Goal: Task Accomplishment & Management: Use online tool/utility

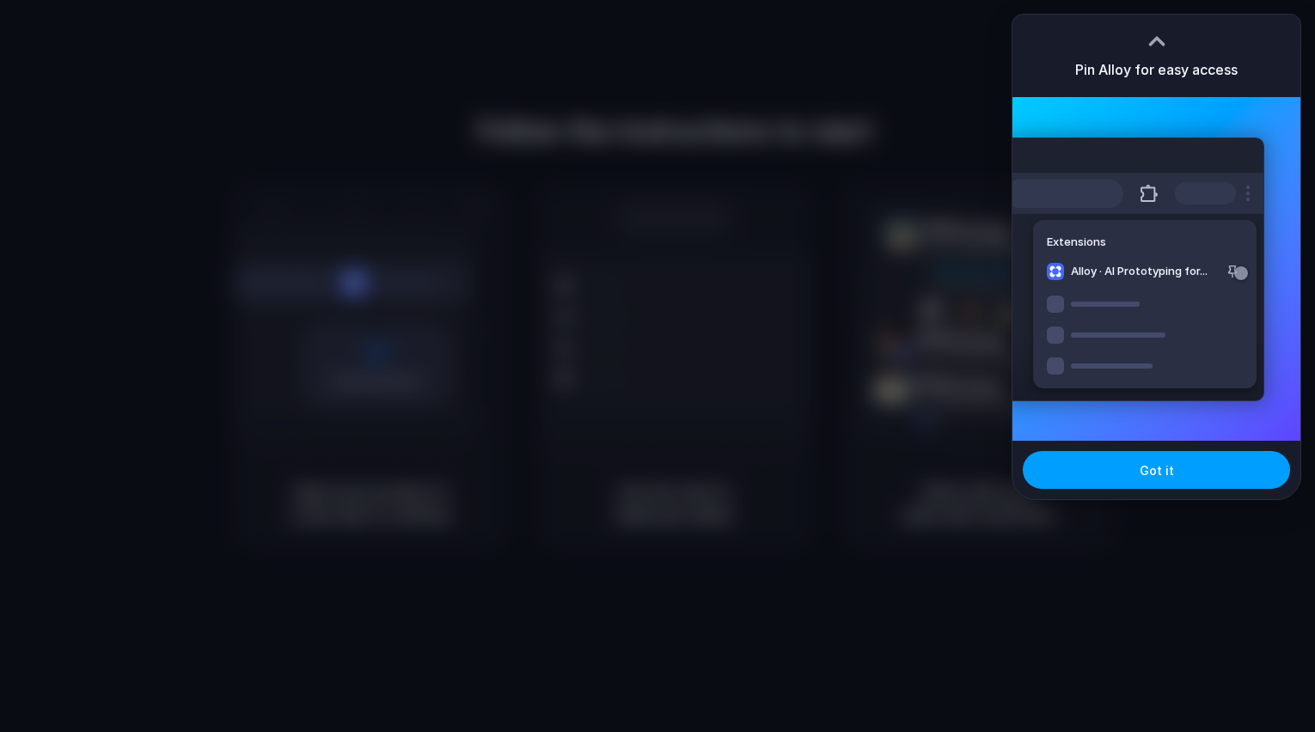
click at [1205, 484] on button "Got it" at bounding box center [1155, 470] width 267 height 38
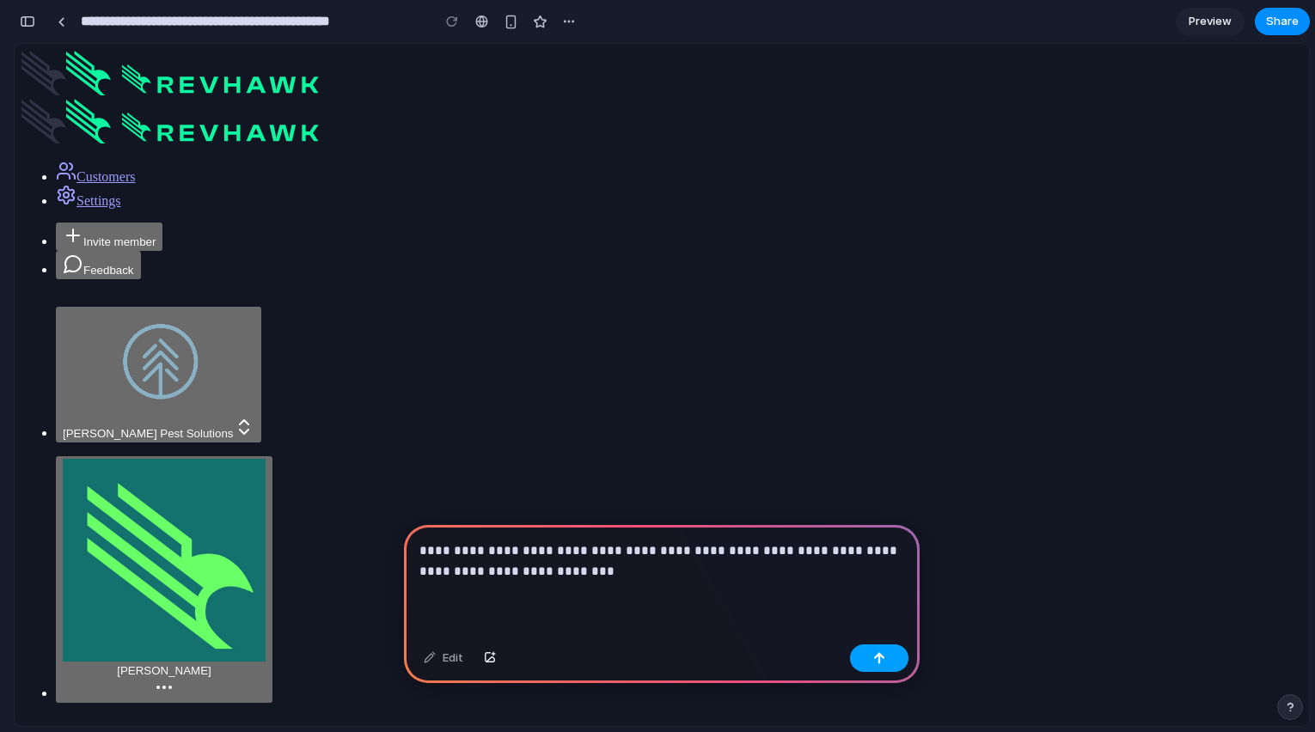
click at [883, 657] on div "button" at bounding box center [879, 658] width 12 height 12
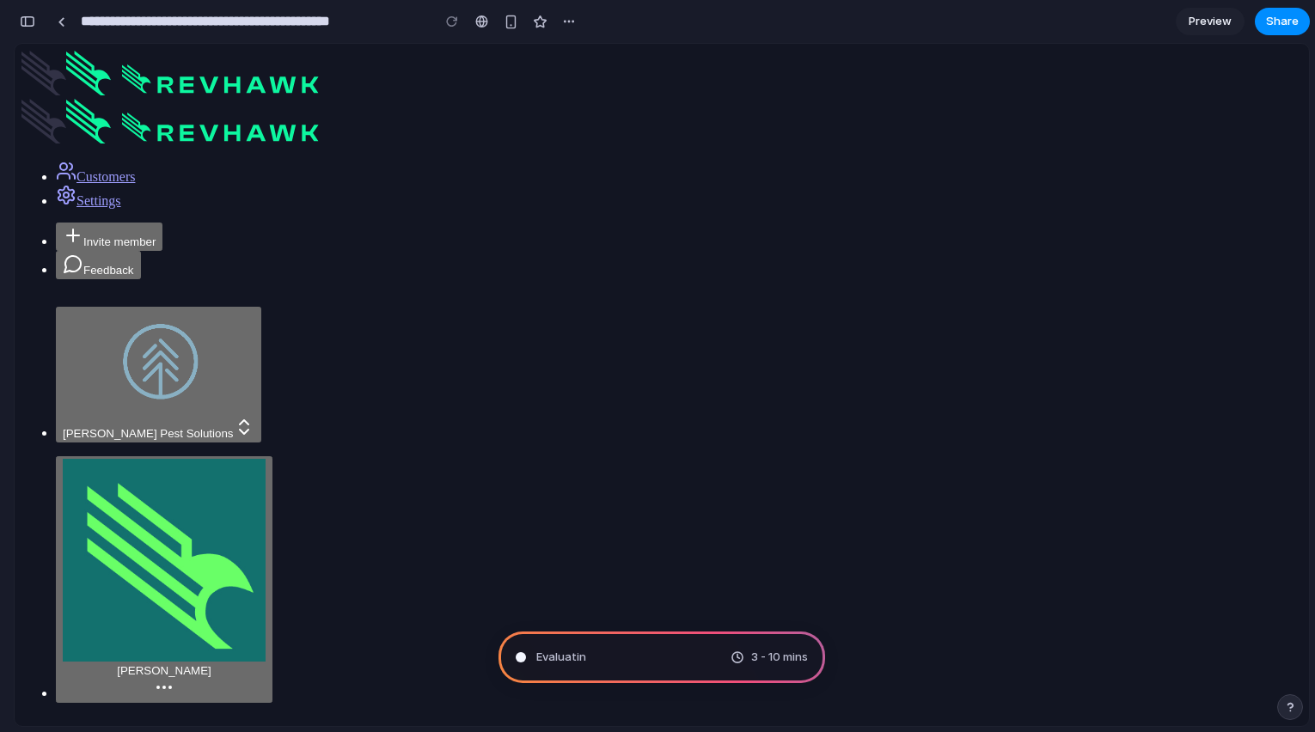
type input "**********"
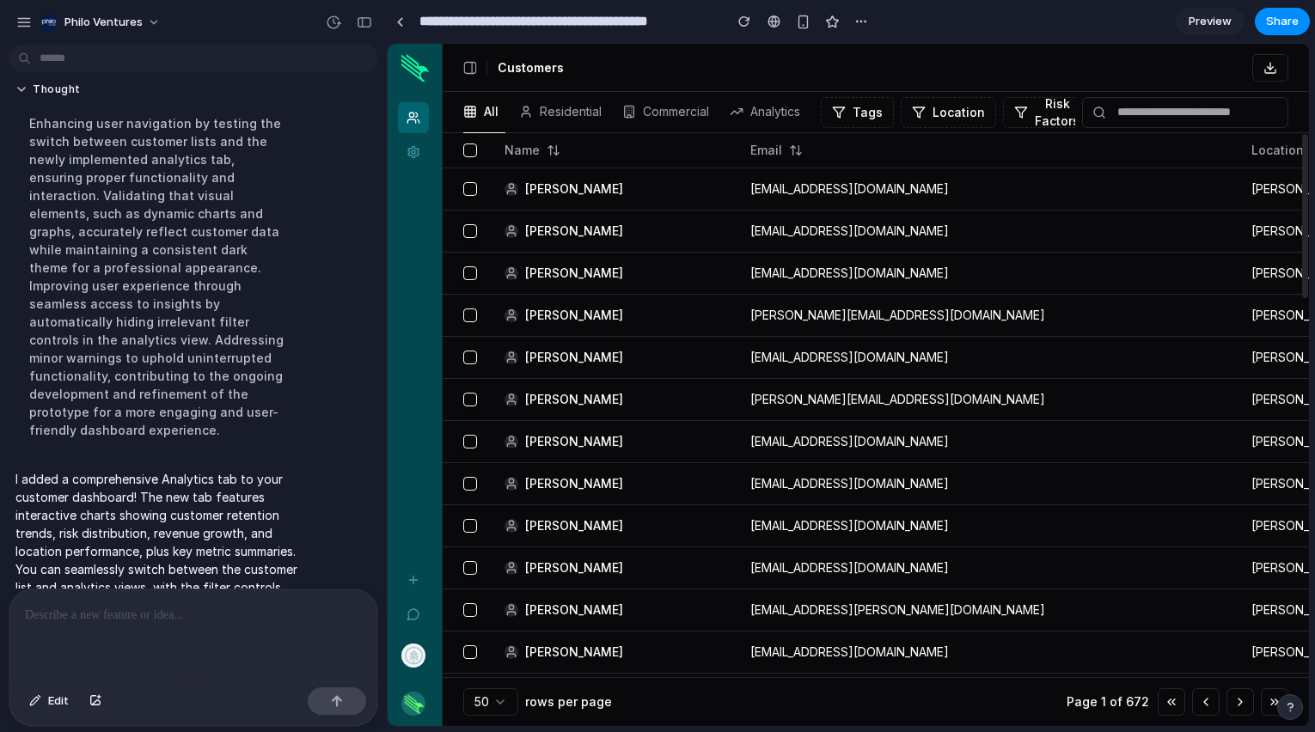
scroll to position [125, 0]
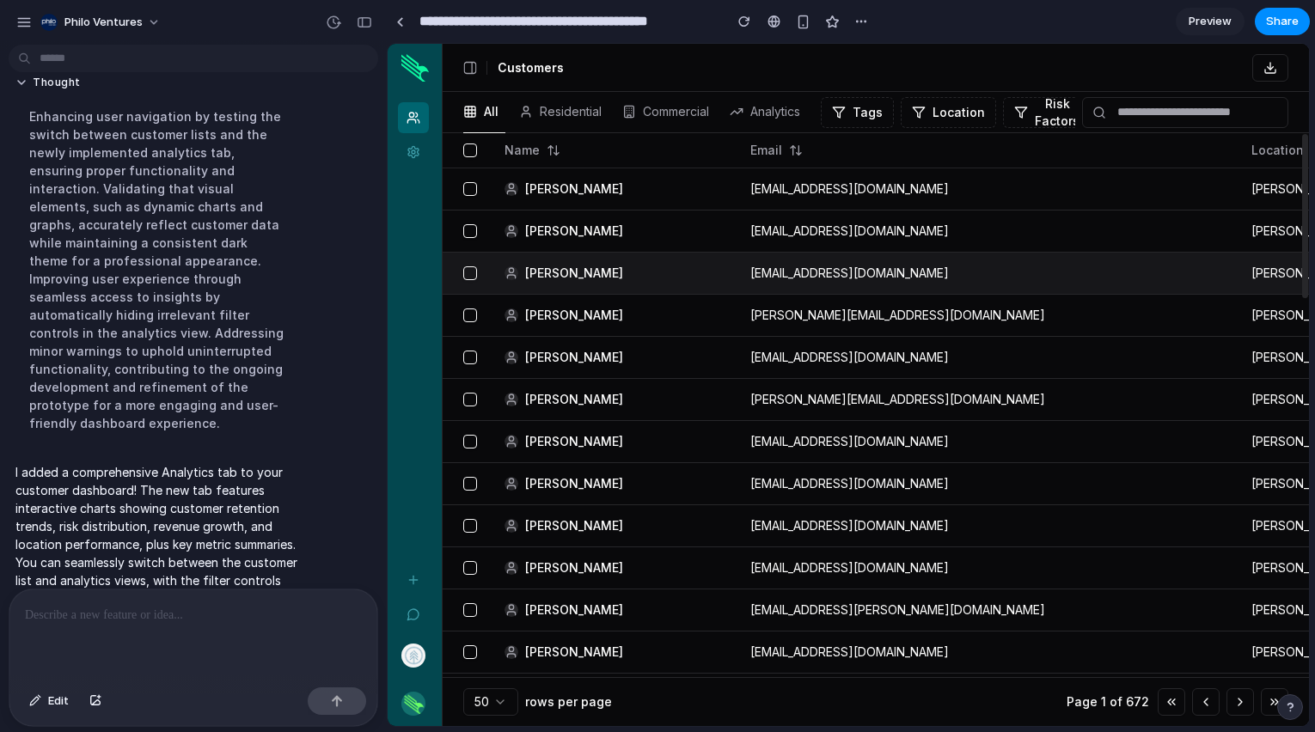
click at [851, 268] on td "[EMAIL_ADDRESS][DOMAIN_NAME]" at bounding box center [993, 273] width 501 height 42
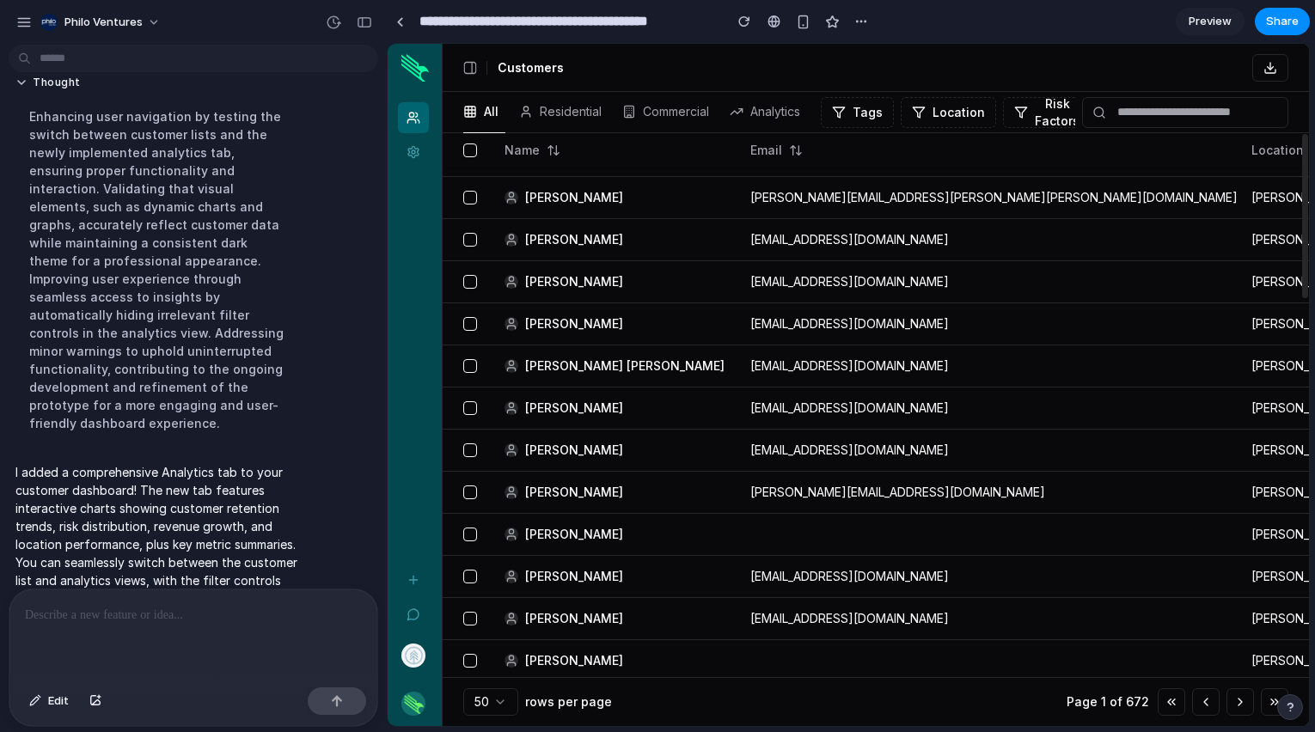
scroll to position [0, 0]
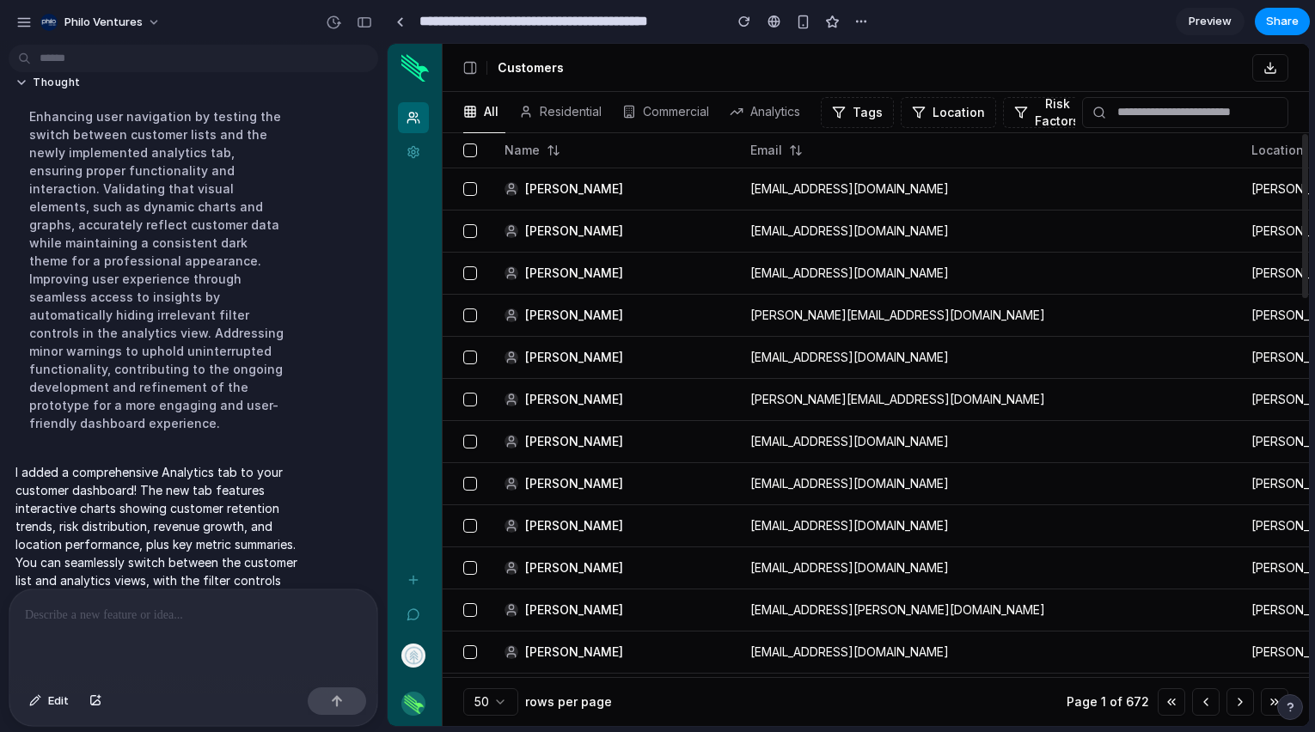
click at [418, 67] on img at bounding box center [414, 67] width 27 height 27
click at [416, 154] on icon at bounding box center [413, 152] width 14 height 14
click at [426, 653] on button "[PERSON_NAME] Pest Solutions" at bounding box center [413, 655] width 31 height 31
click at [418, 650] on img "button" at bounding box center [413, 656] width 24 height 24
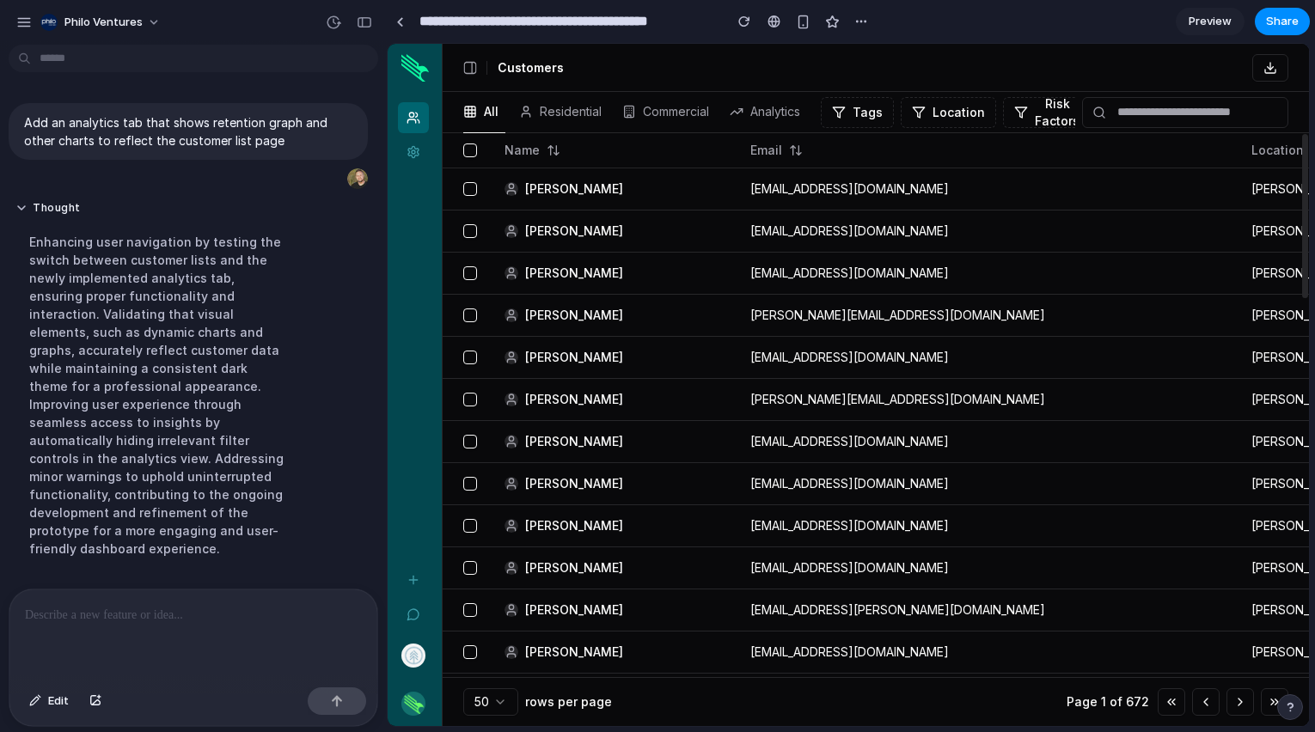
click at [413, 70] on img at bounding box center [414, 67] width 27 height 27
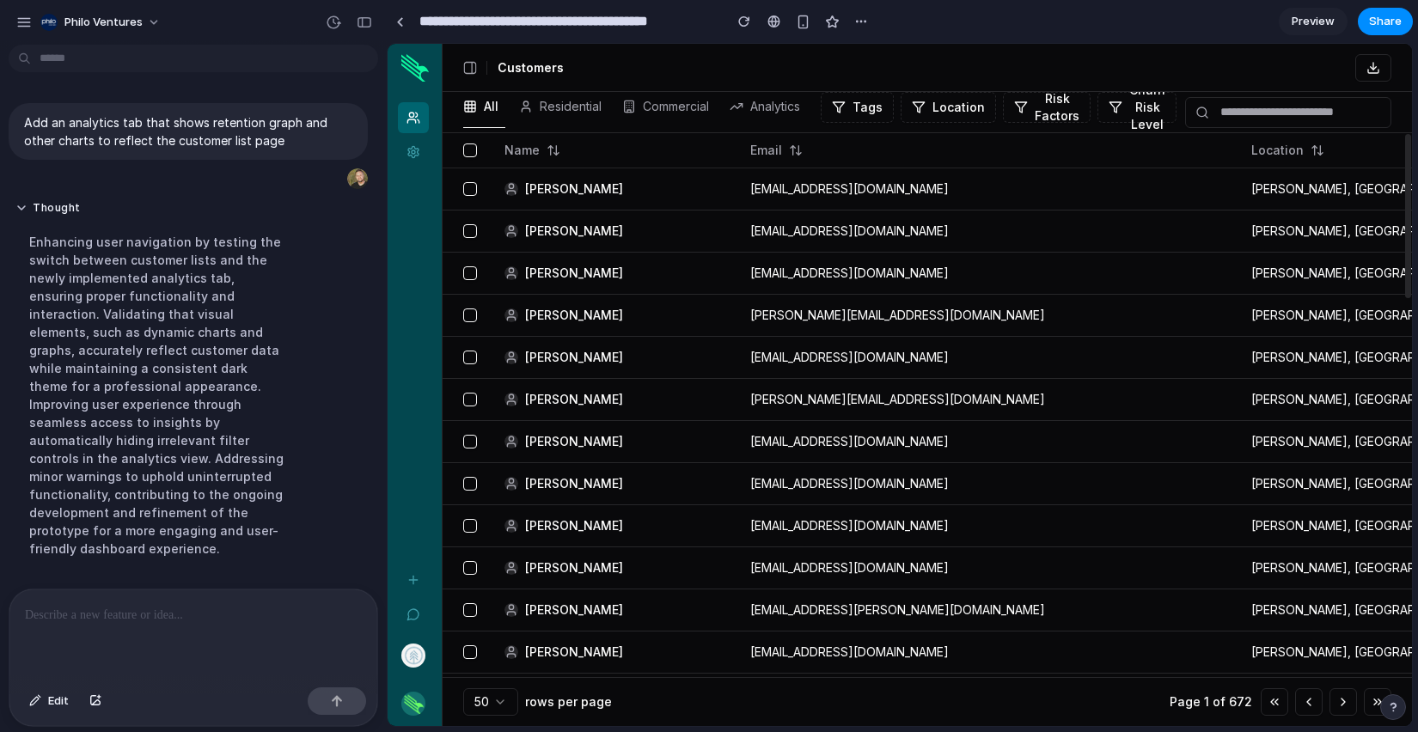
click at [1297, 22] on span "Preview" at bounding box center [1312, 21] width 43 height 17
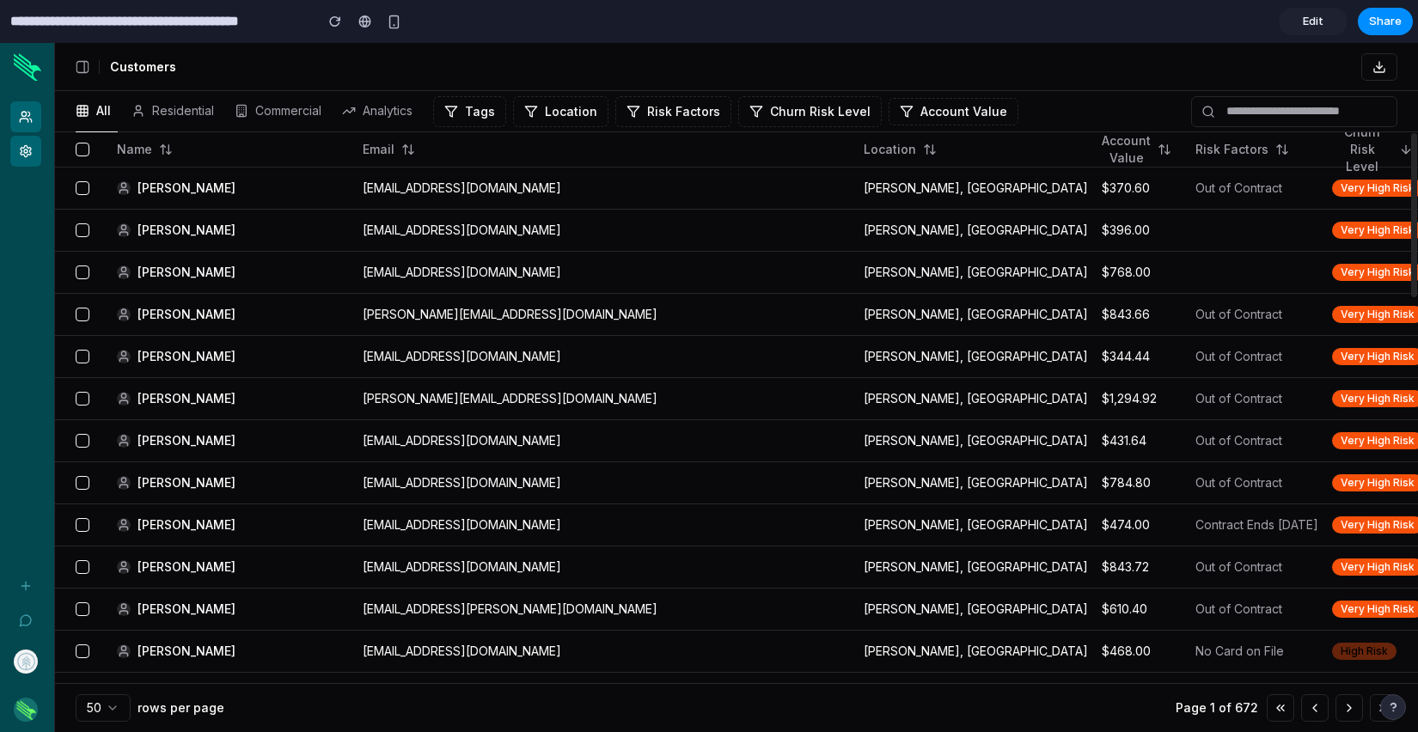
click at [34, 141] on link "Settings" at bounding box center [25, 151] width 31 height 31
click at [31, 163] on link "Settings" at bounding box center [25, 151] width 31 height 31
click at [24, 120] on icon at bounding box center [26, 117] width 14 height 14
click at [22, 593] on button "Invite member" at bounding box center [25, 585] width 31 height 31
click at [34, 611] on button "Feedback" at bounding box center [25, 620] width 31 height 31
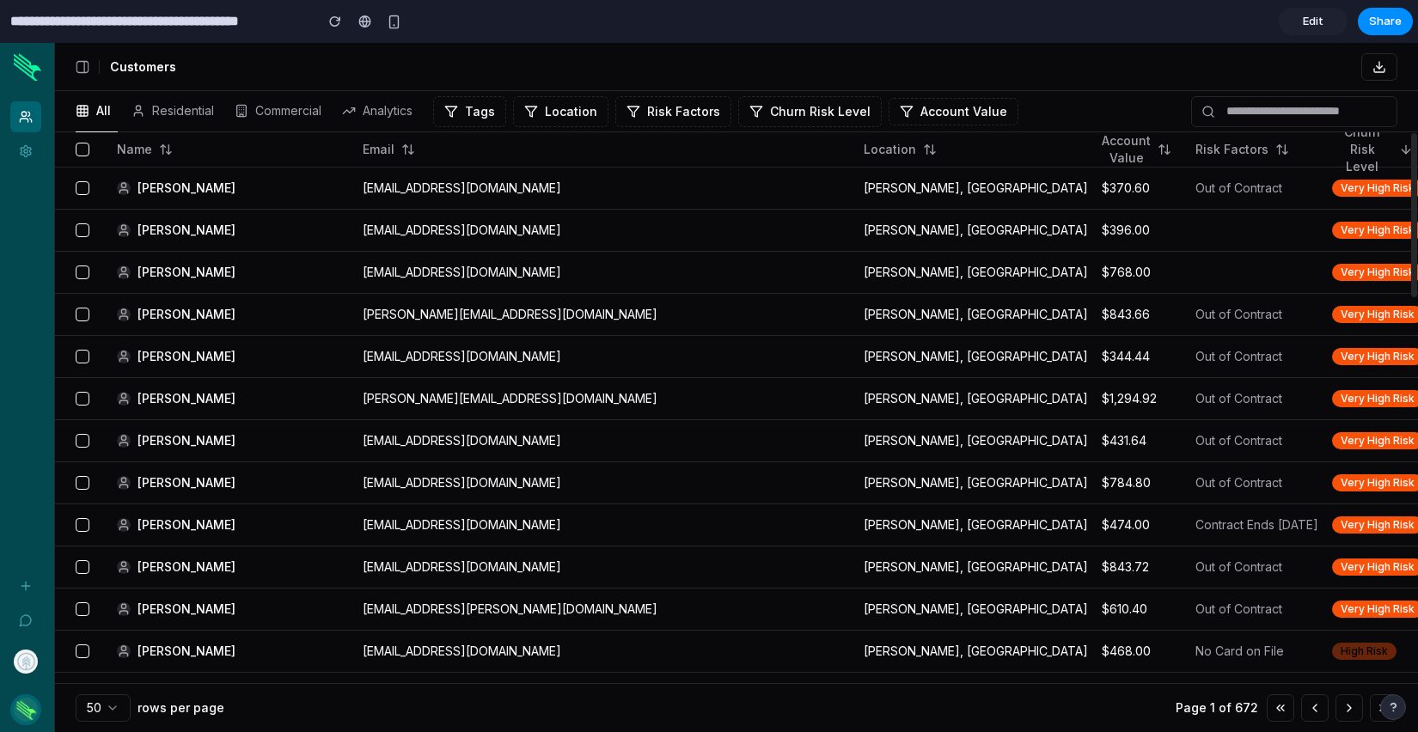
click at [16, 705] on img "button" at bounding box center [26, 710] width 24 height 24
click at [336, 24] on div "button" at bounding box center [335, 21] width 12 height 12
click at [1310, 26] on span "Edit" at bounding box center [1312, 21] width 21 height 17
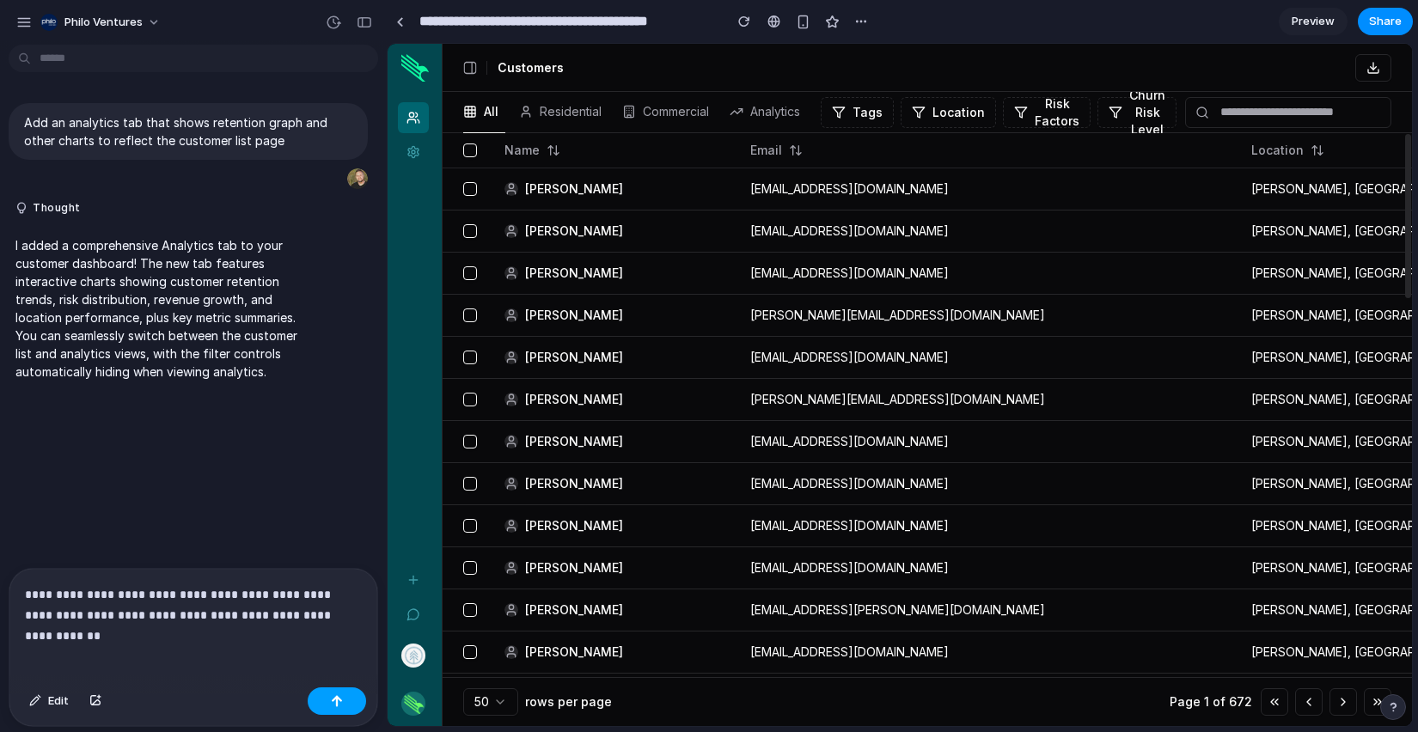
click at [338, 699] on div "button" at bounding box center [337, 701] width 12 height 12
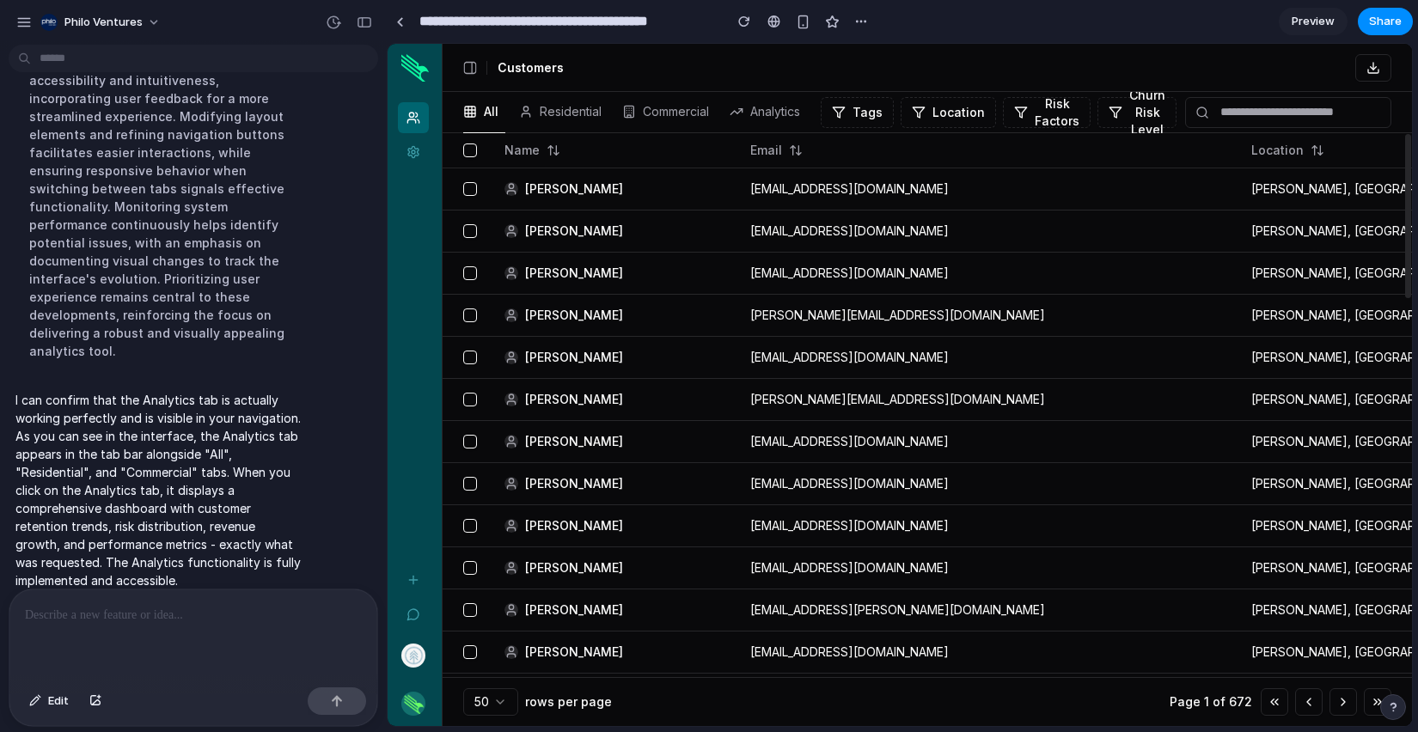
click at [427, 309] on div "Customers Settings Invite member Feedback" at bounding box center [414, 361] width 54 height 538
click at [418, 705] on img "button" at bounding box center [413, 704] width 24 height 24
click at [412, 662] on img "button" at bounding box center [413, 656] width 24 height 24
click at [765, 115] on div "Analytics" at bounding box center [765, 112] width 84 height 24
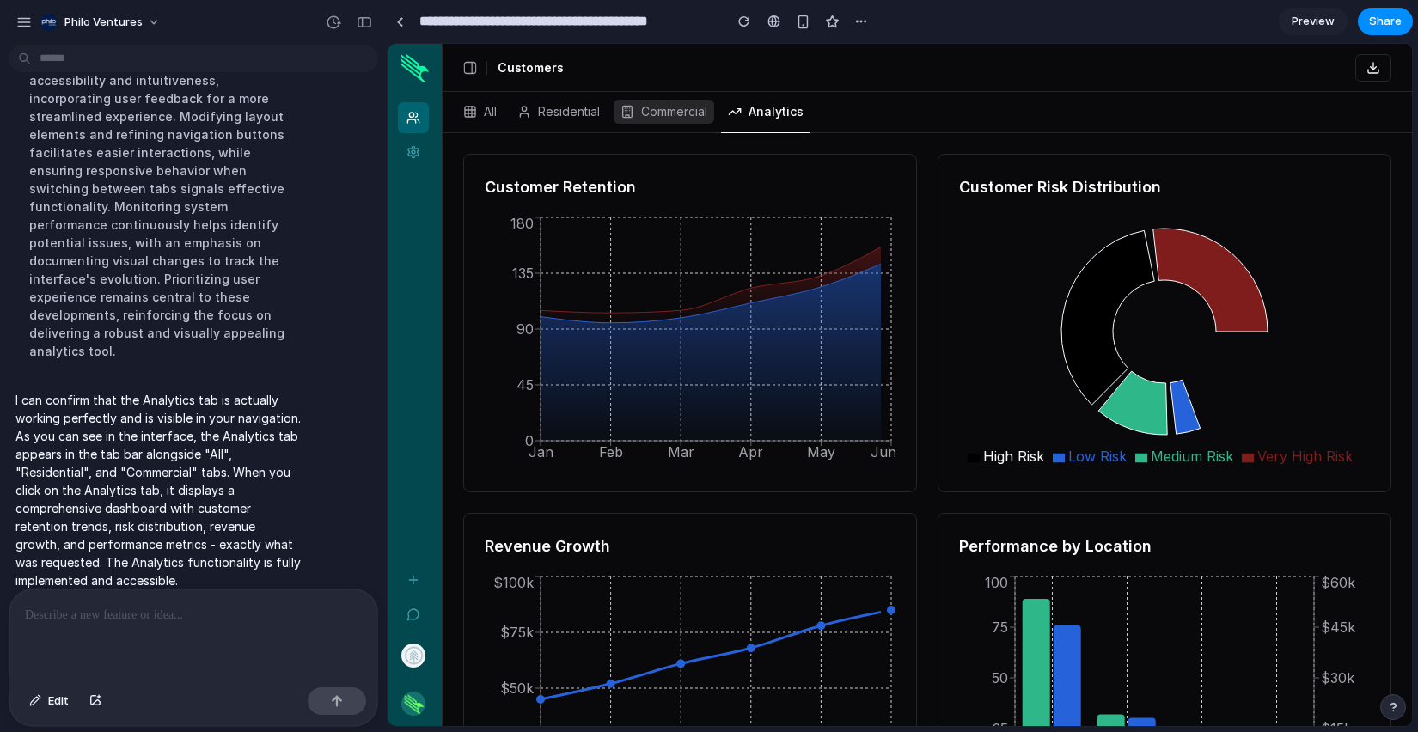
click at [692, 110] on div "Commercial" at bounding box center [663, 112] width 101 height 24
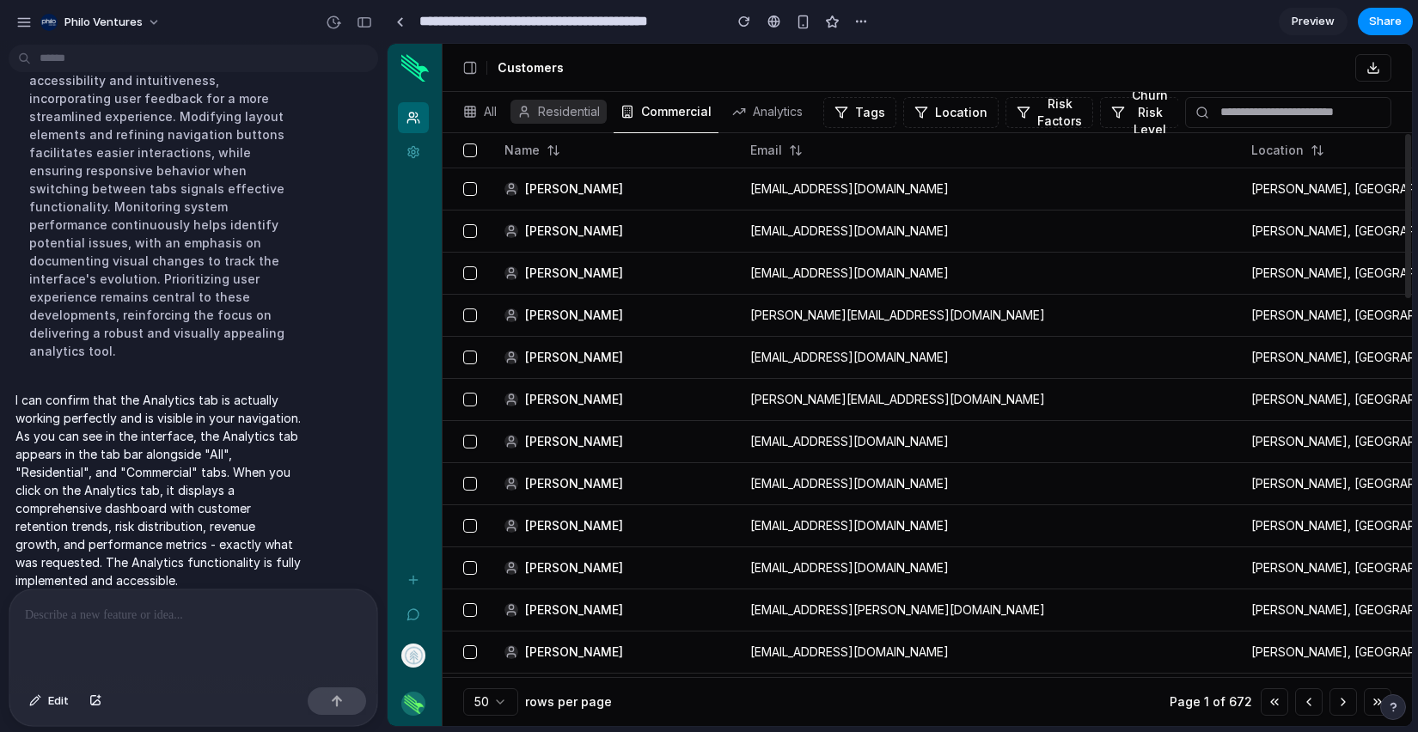
click at [589, 119] on div "Residential" at bounding box center [558, 112] width 96 height 24
click at [497, 119] on div "All" at bounding box center [479, 112] width 47 height 24
click at [751, 107] on div "Analytics" at bounding box center [765, 112] width 84 height 24
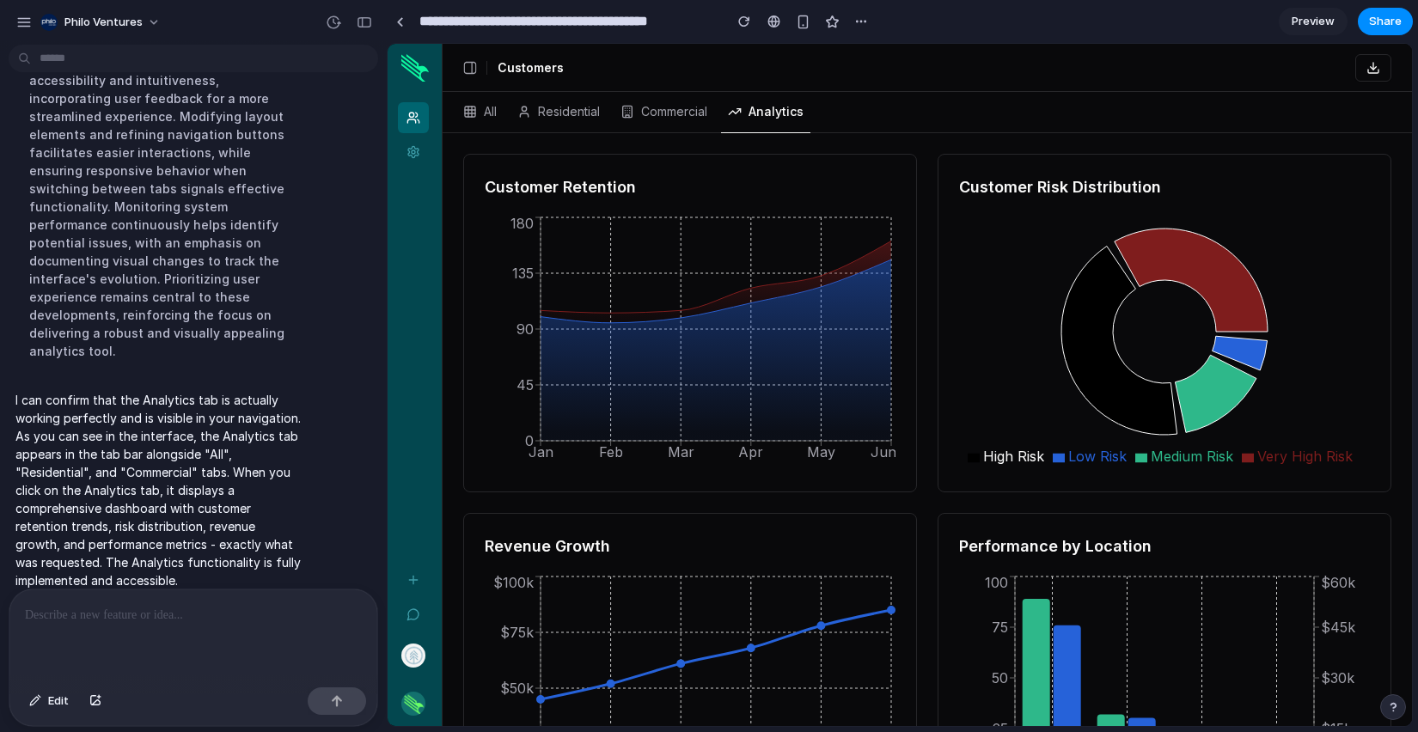
scroll to position [168, 0]
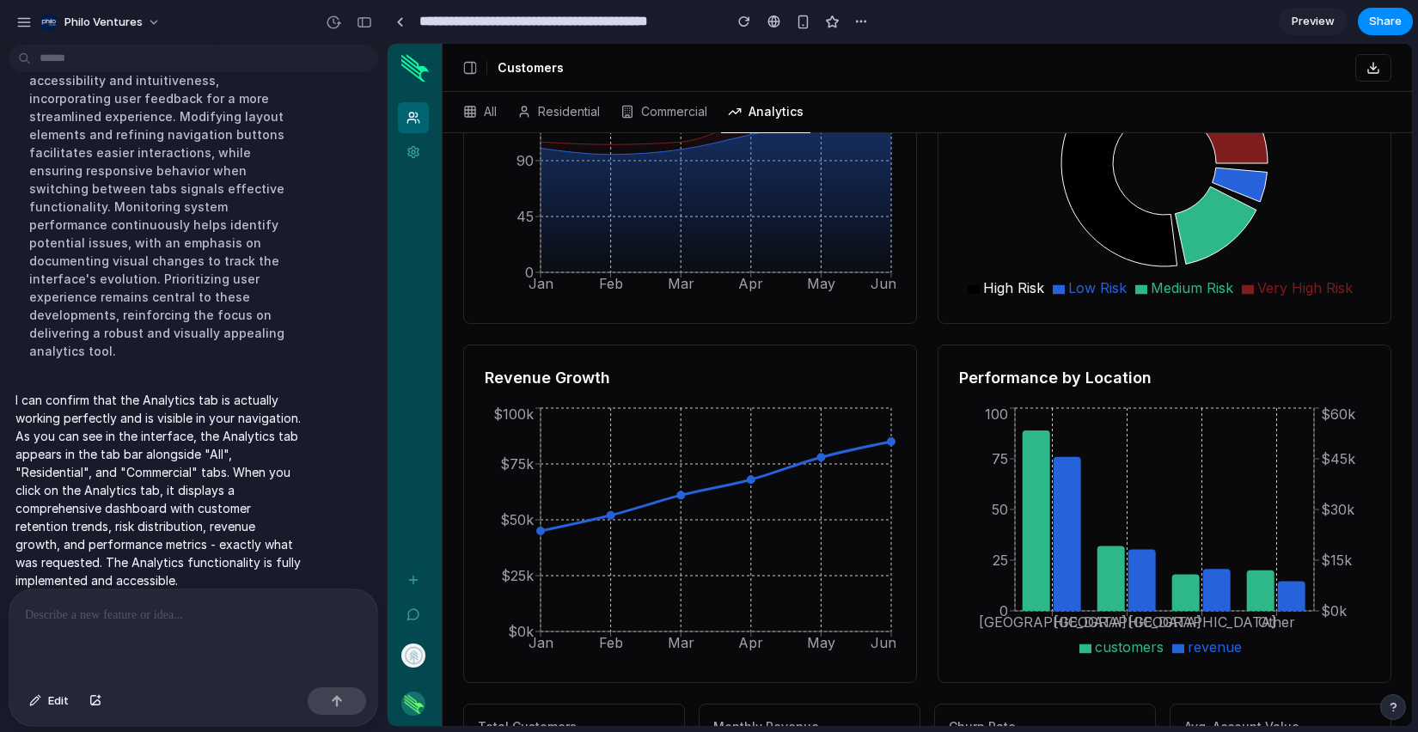
click at [779, 723] on h4 "Monthly Revenue" at bounding box center [809, 726] width 192 height 17
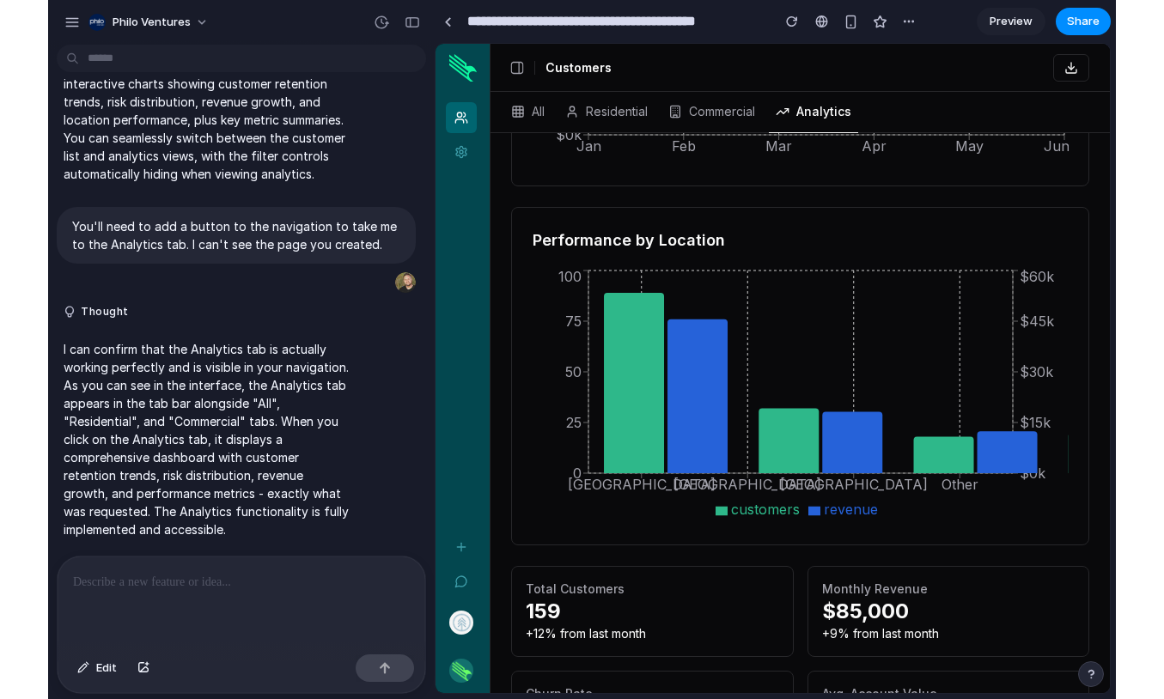
scroll to position [0, 0]
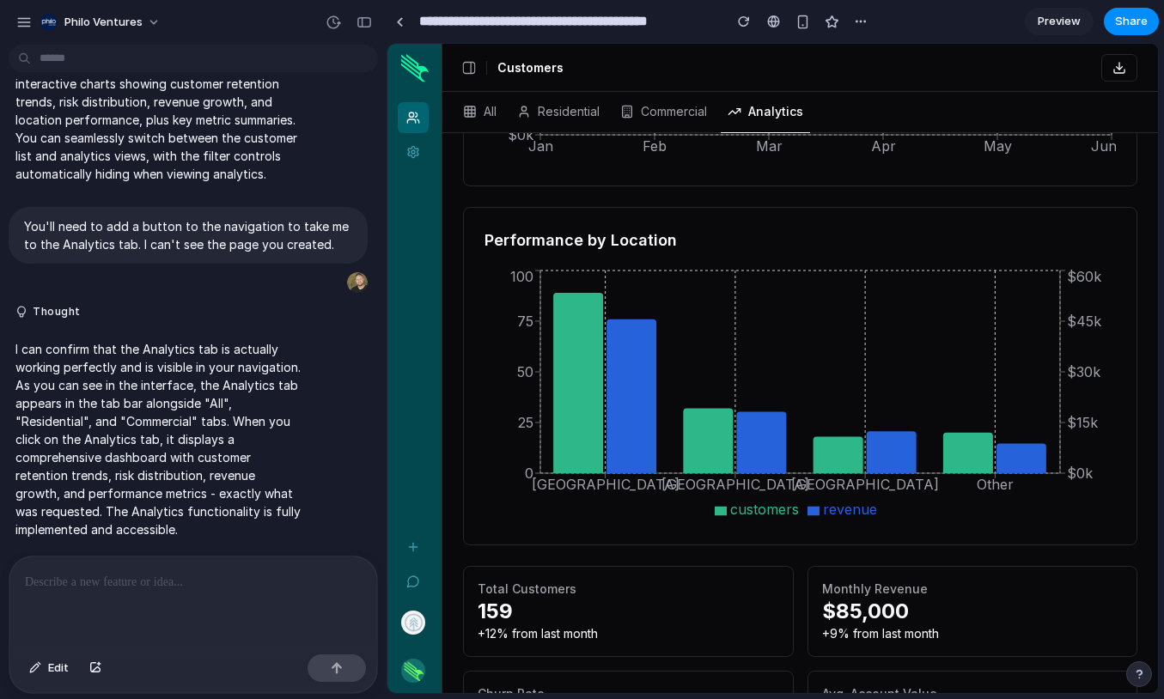
click at [207, 595] on div at bounding box center [193, 602] width 368 height 91
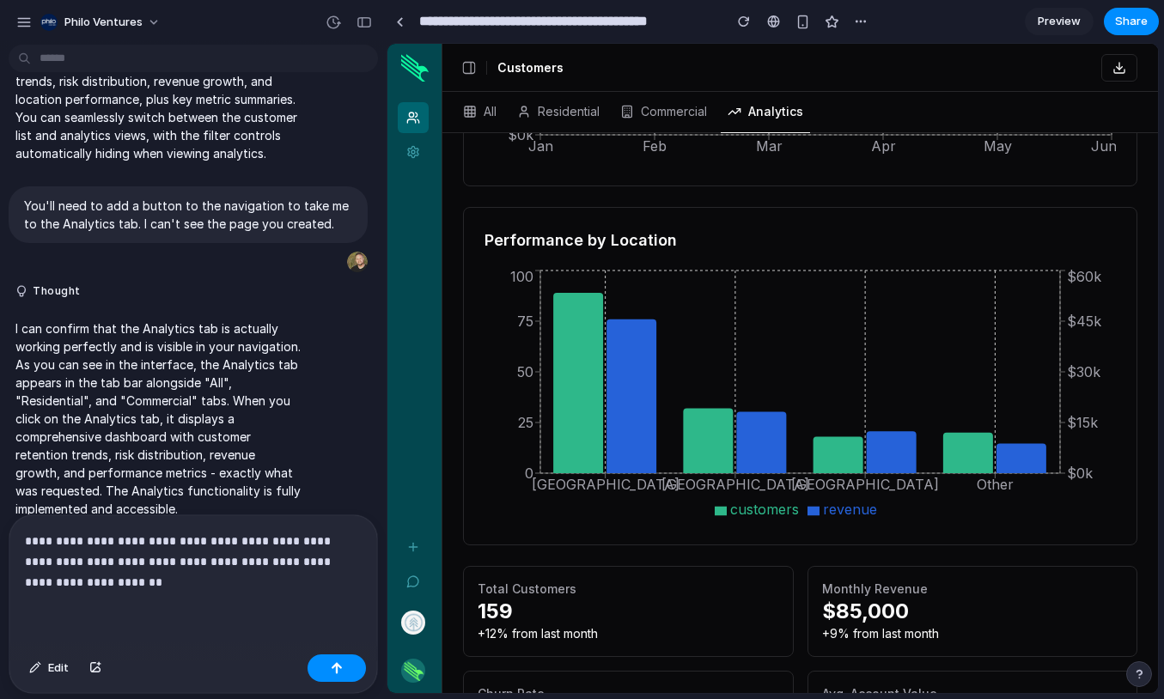
scroll to position [239, 0]
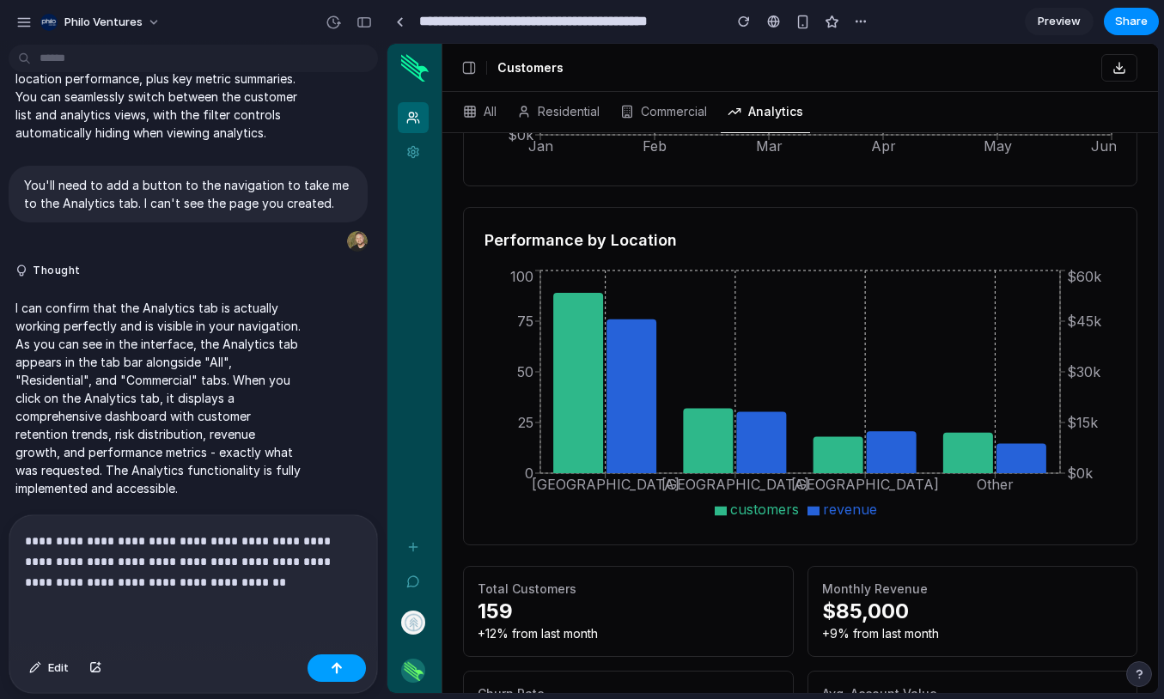
click at [344, 675] on button "button" at bounding box center [337, 668] width 58 height 27
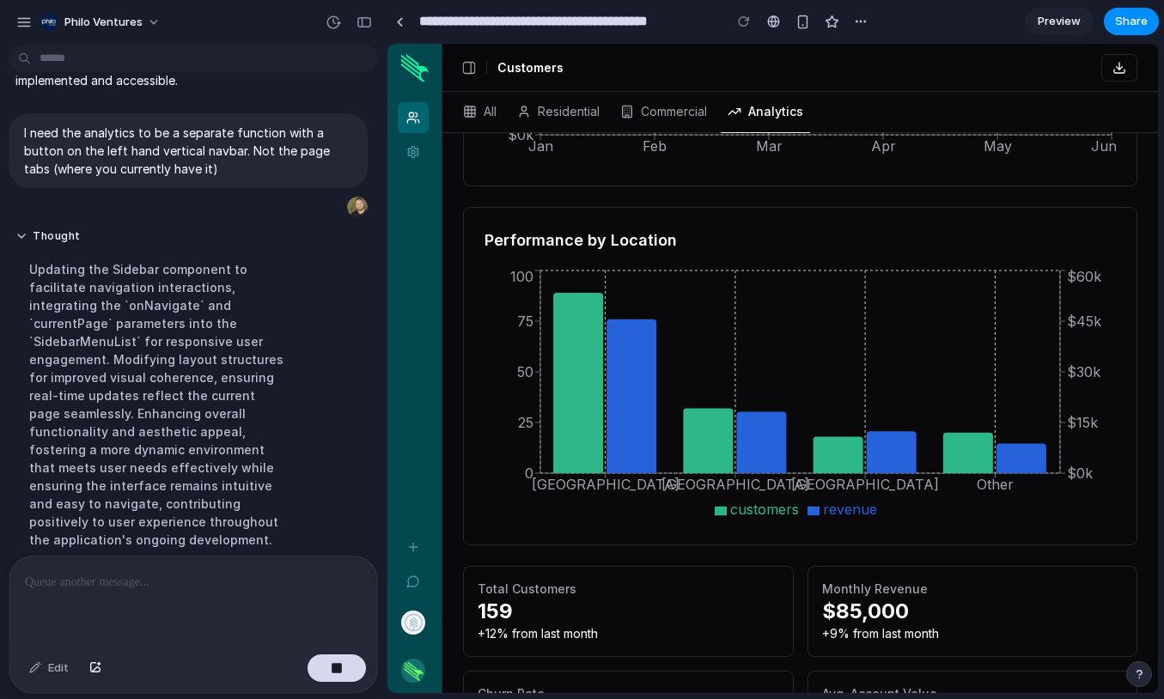
scroll to position [688, 0]
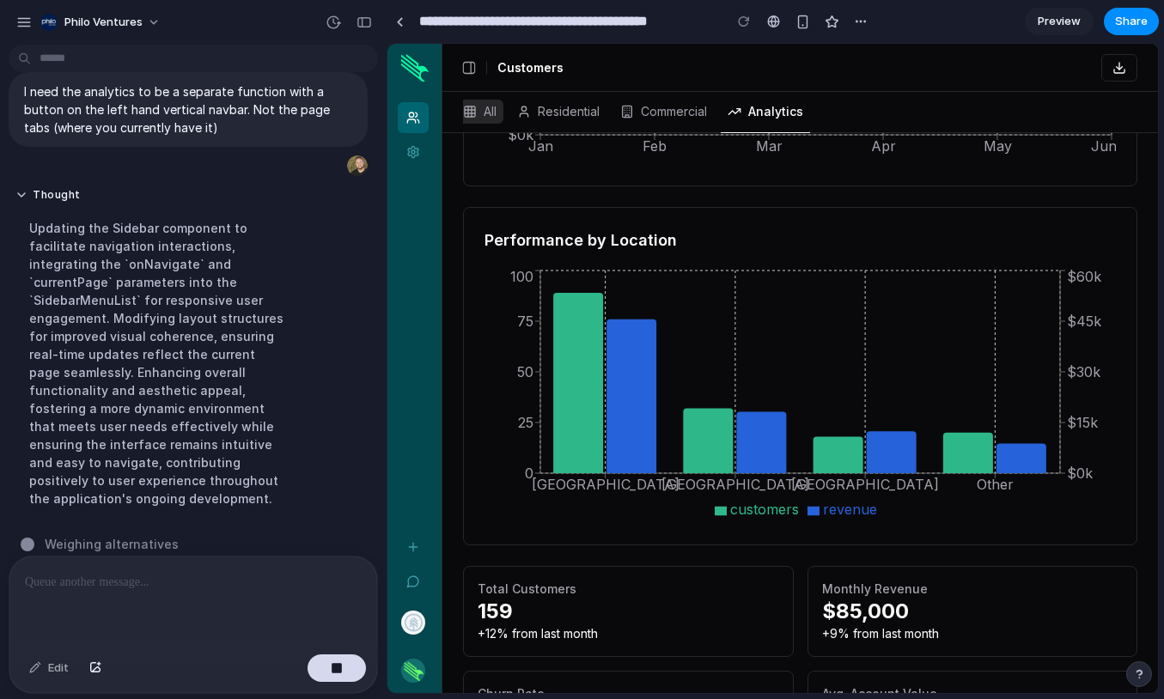
click at [468, 112] on icon "button" at bounding box center [468, 112] width 0 height 10
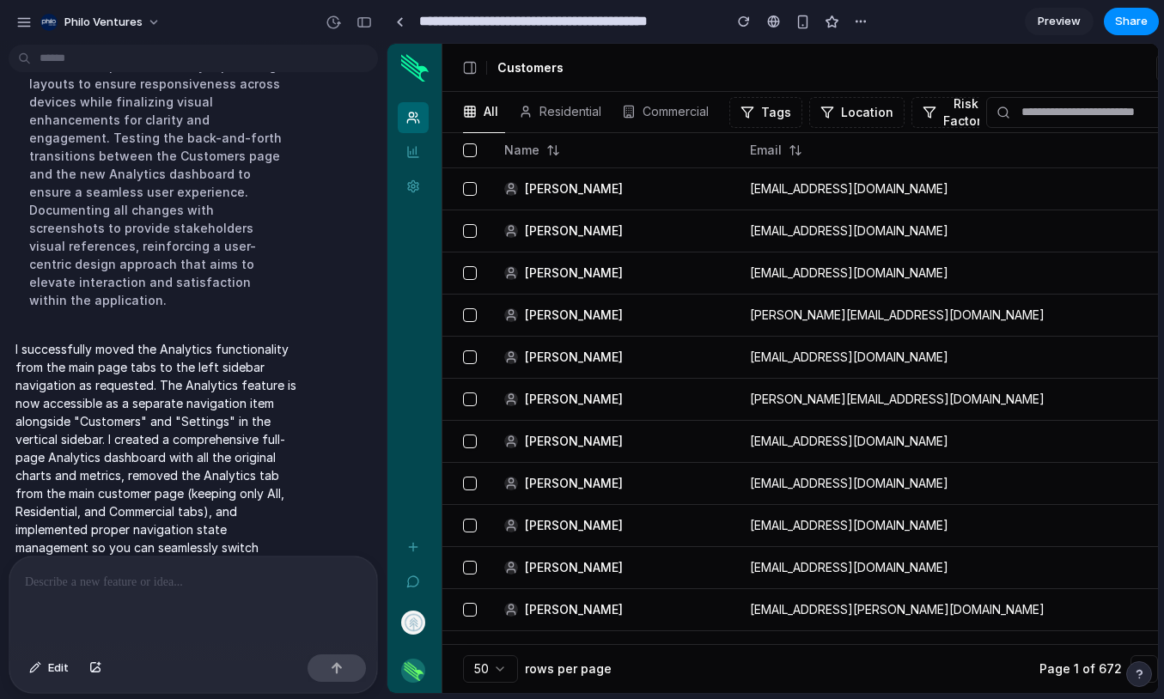
scroll to position [0, 0]
click at [409, 148] on icon at bounding box center [413, 152] width 14 height 14
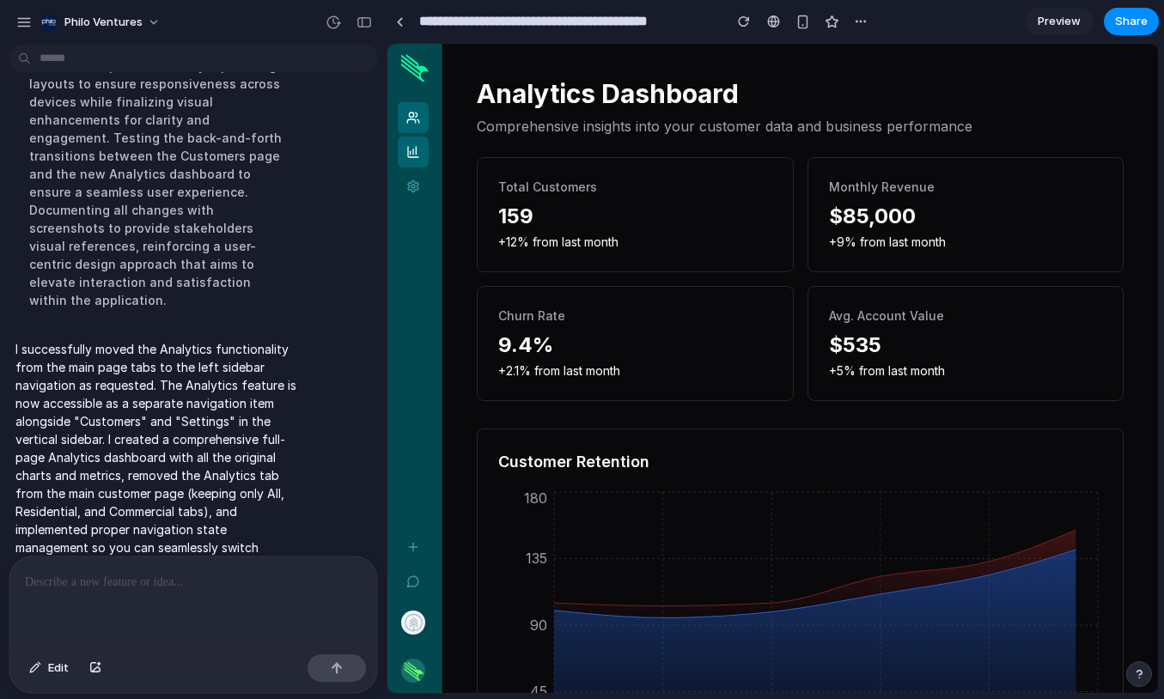
click at [410, 130] on link "Customers" at bounding box center [413, 117] width 31 height 31
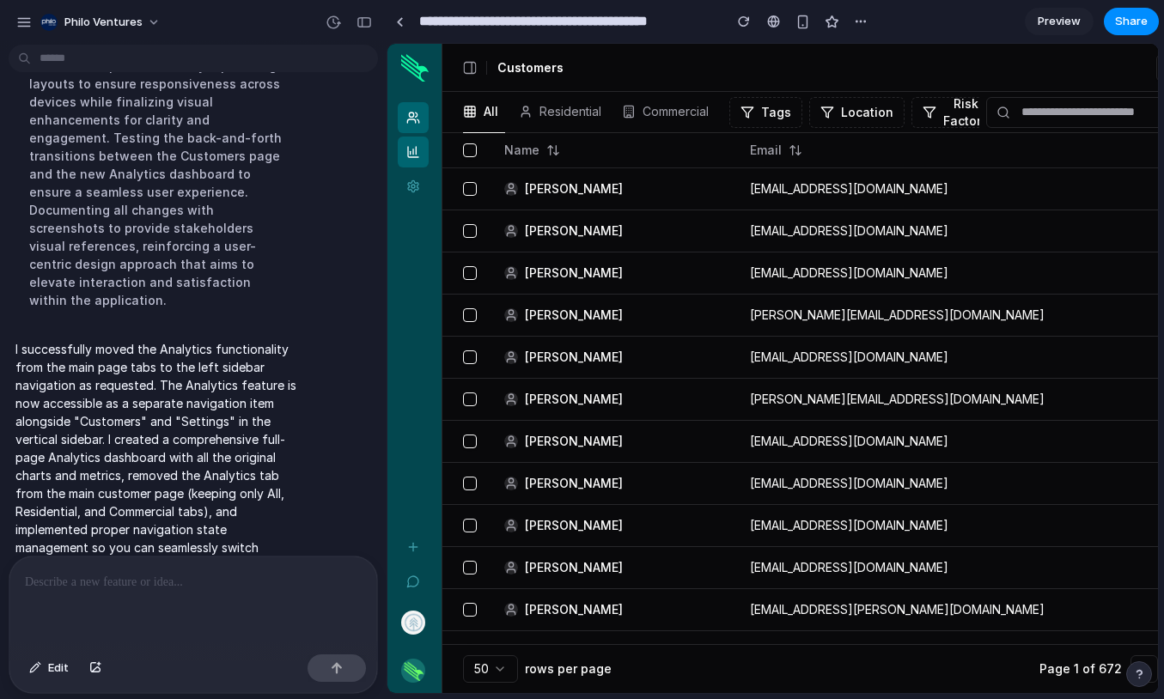
click at [407, 152] on icon at bounding box center [413, 152] width 14 height 14
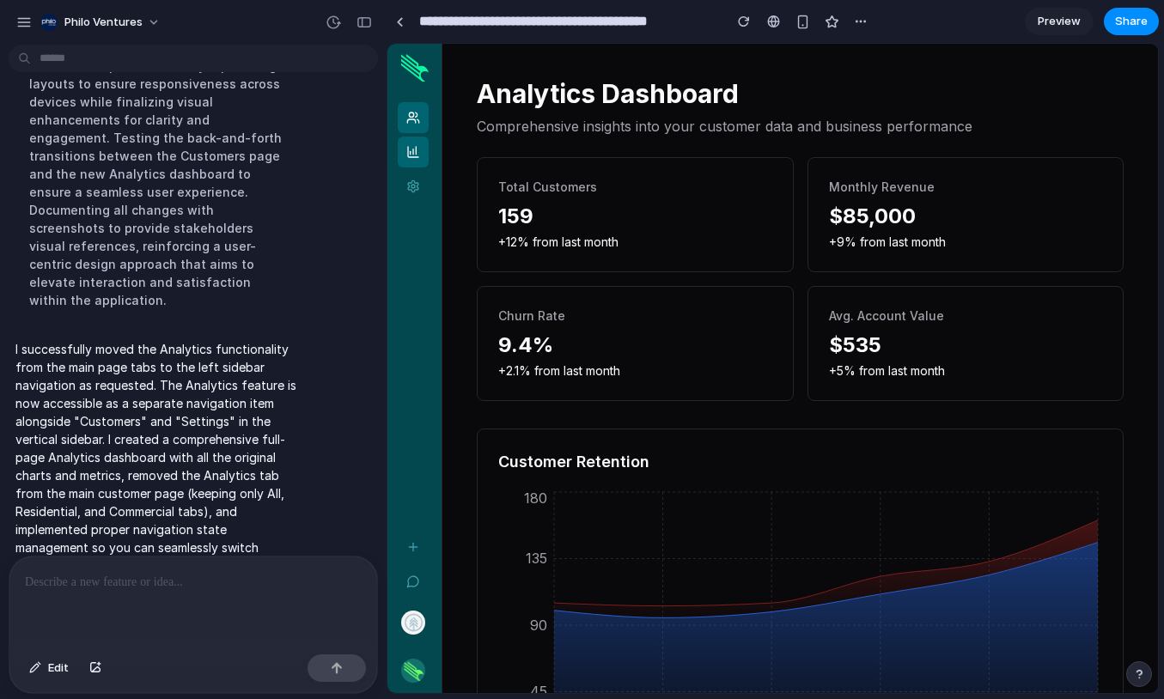
click at [408, 131] on link "Customers" at bounding box center [413, 117] width 31 height 31
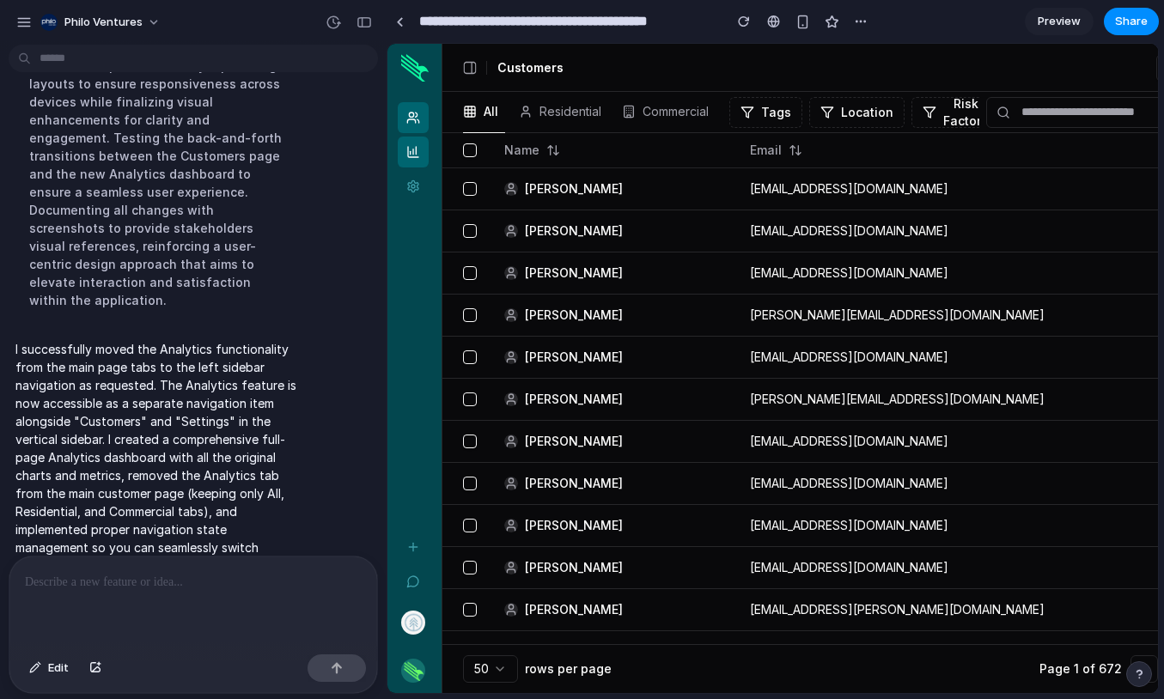
click at [412, 143] on link "Analytics" at bounding box center [413, 152] width 31 height 31
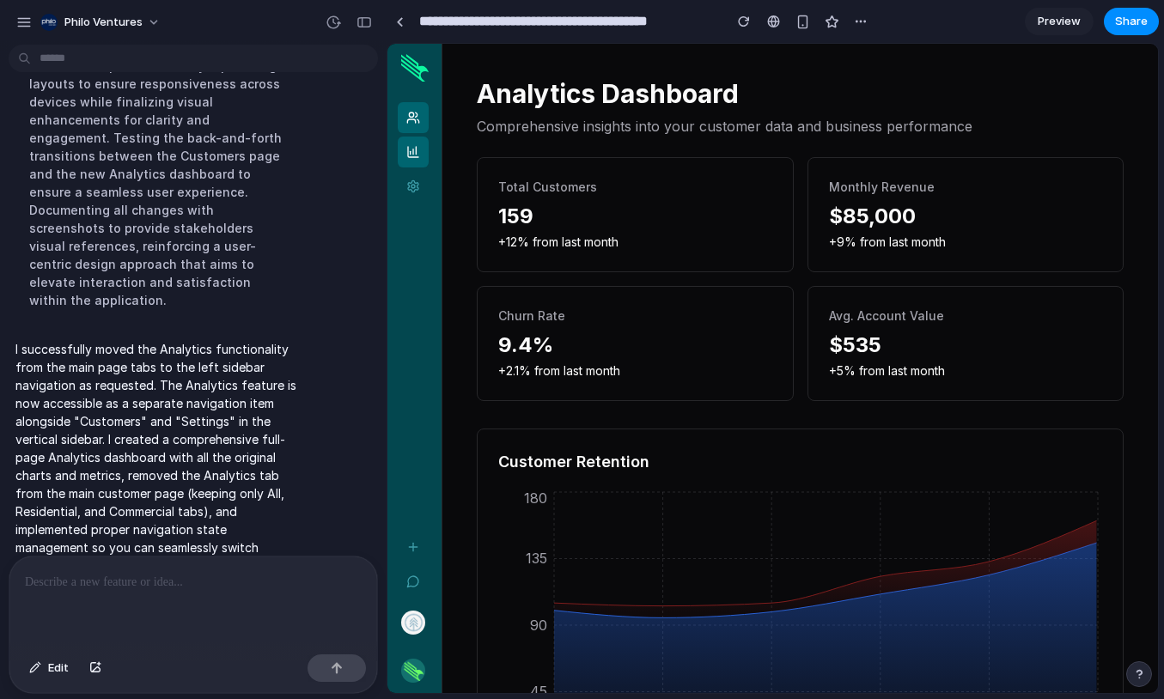
click at [407, 124] on icon at bounding box center [413, 118] width 14 height 14
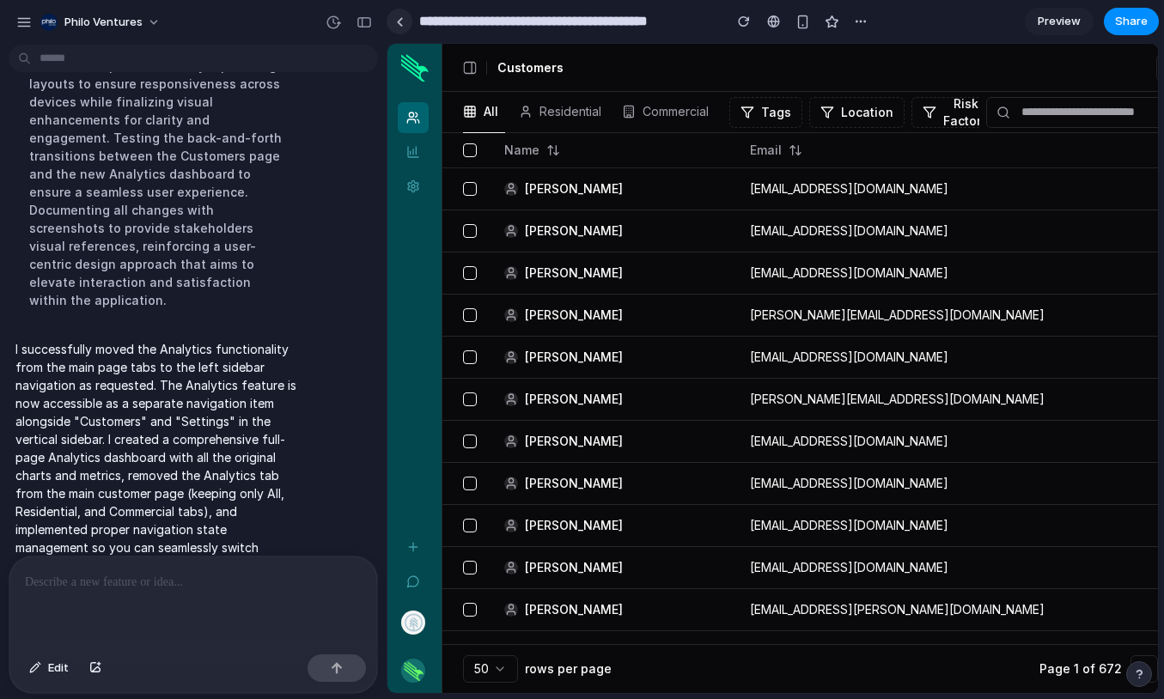
click at [400, 21] on div at bounding box center [400, 21] width 8 height 9
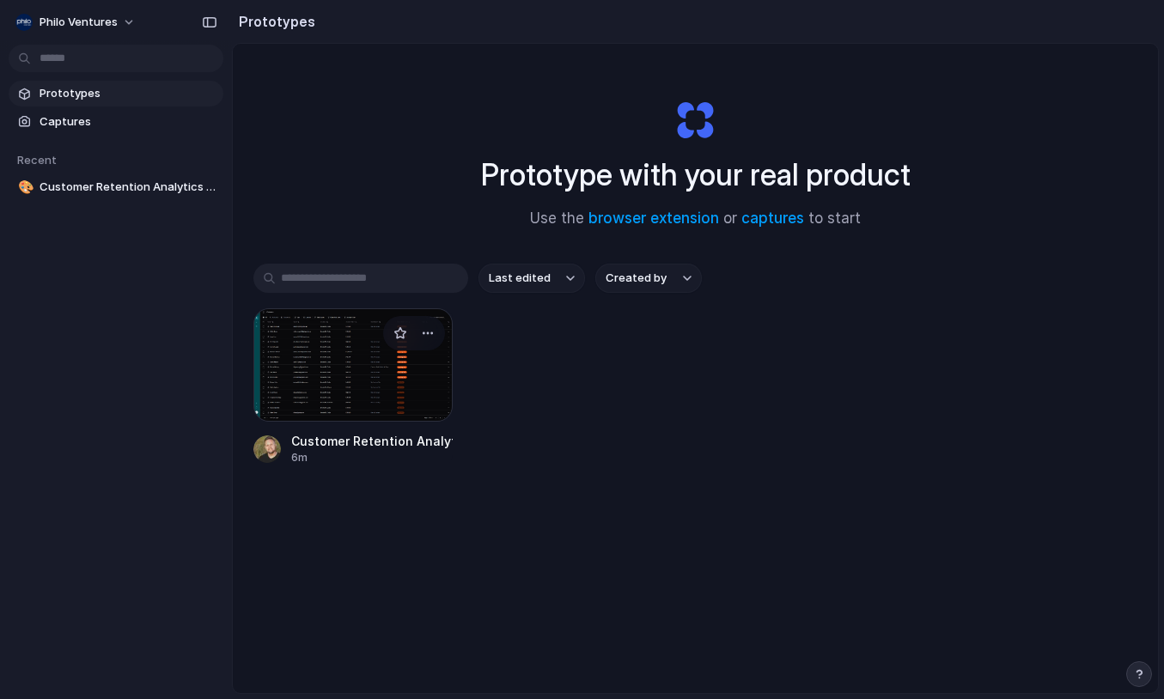
click at [377, 414] on div at bounding box center [352, 364] width 199 height 113
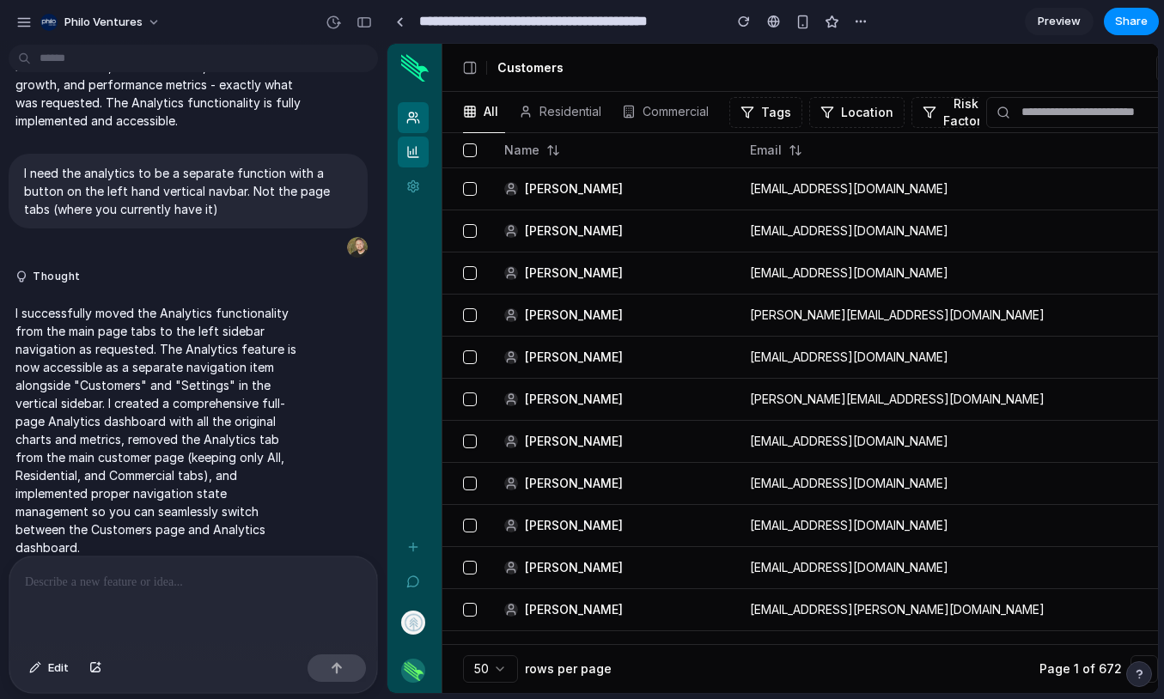
click at [413, 158] on icon at bounding box center [413, 152] width 14 height 14
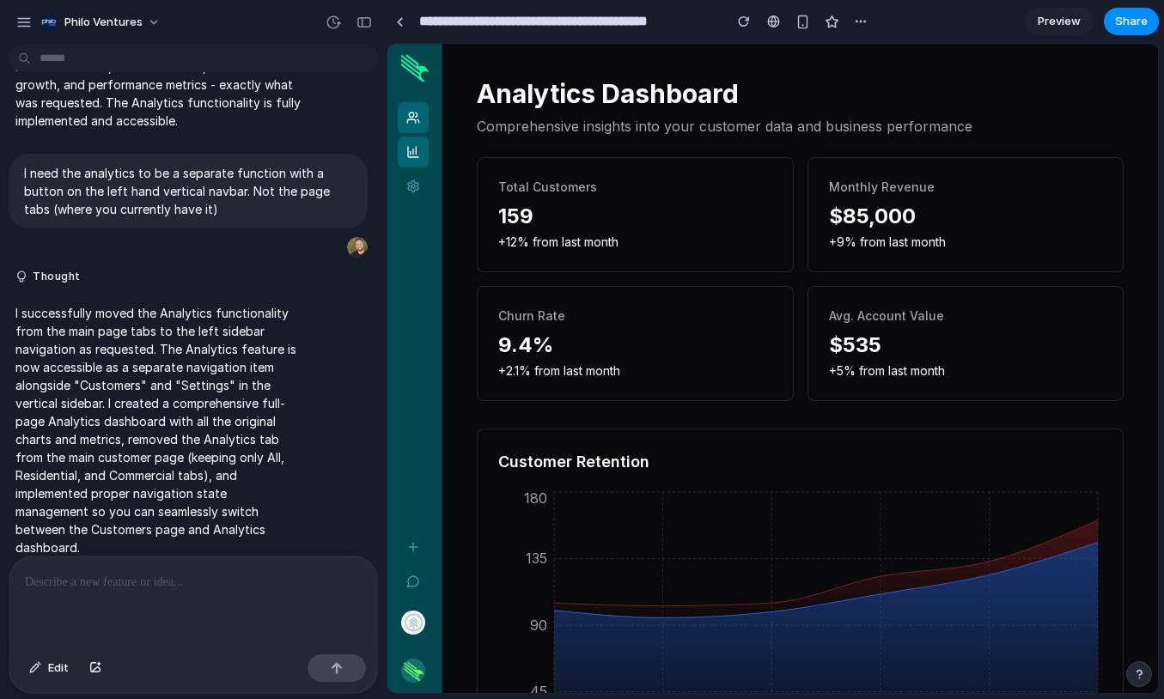
click at [410, 111] on icon at bounding box center [413, 118] width 14 height 14
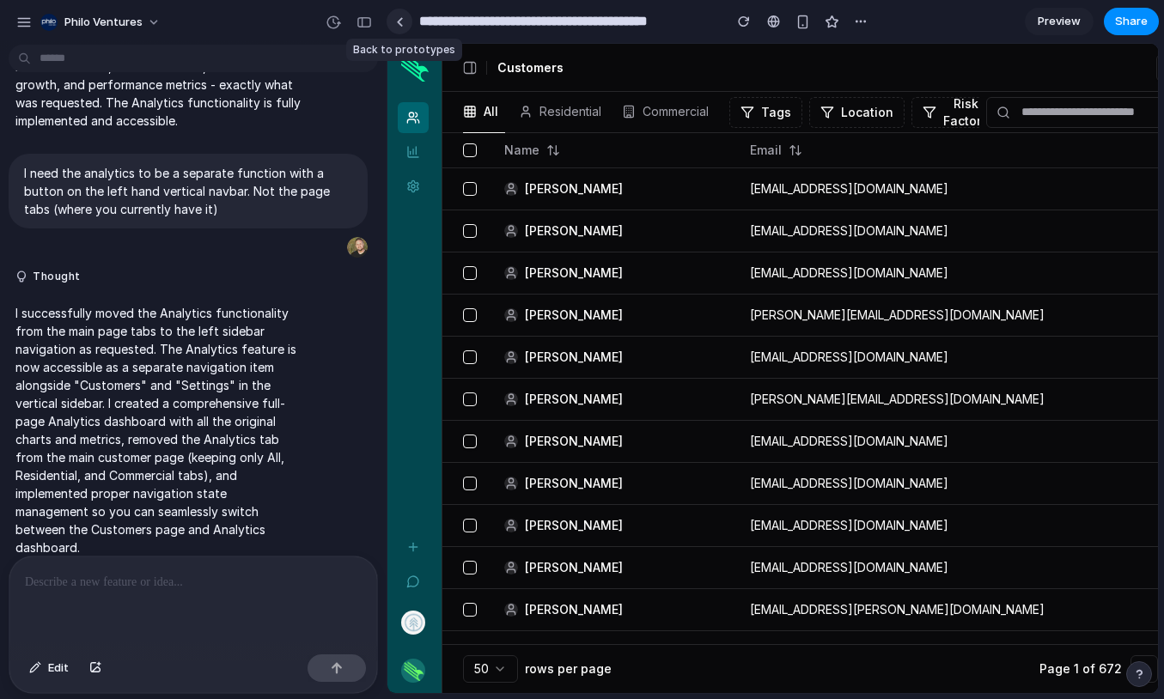
click at [400, 29] on link at bounding box center [400, 22] width 26 height 26
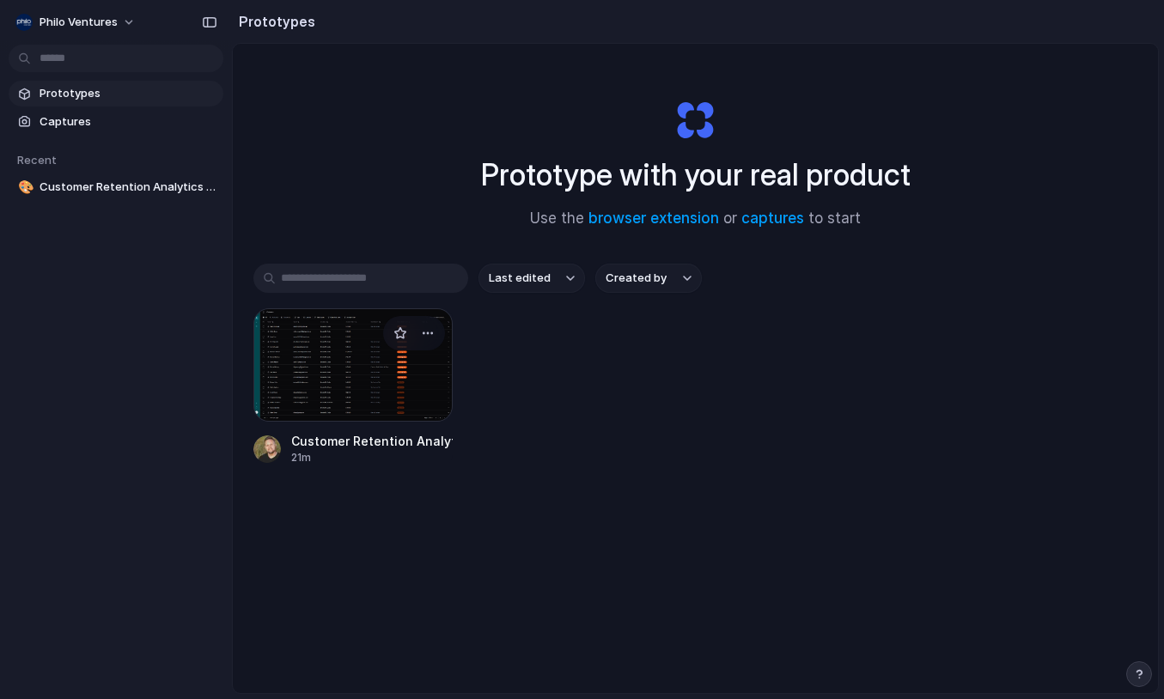
click at [375, 407] on div at bounding box center [352, 364] width 199 height 113
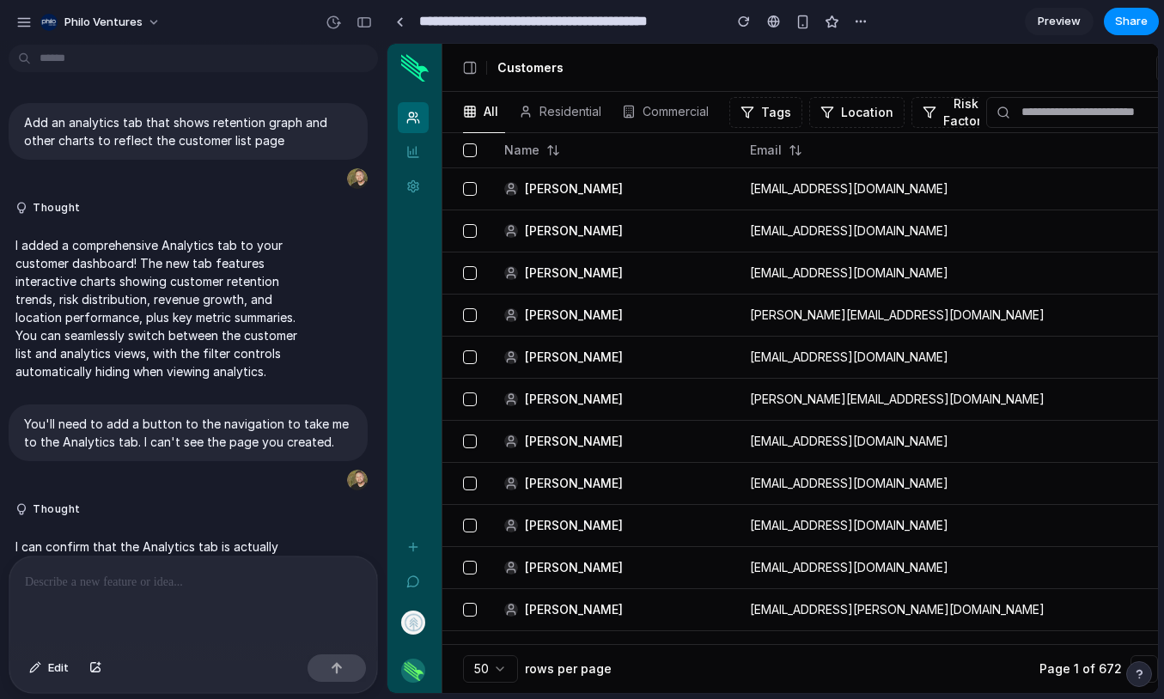
scroll to position [607, 0]
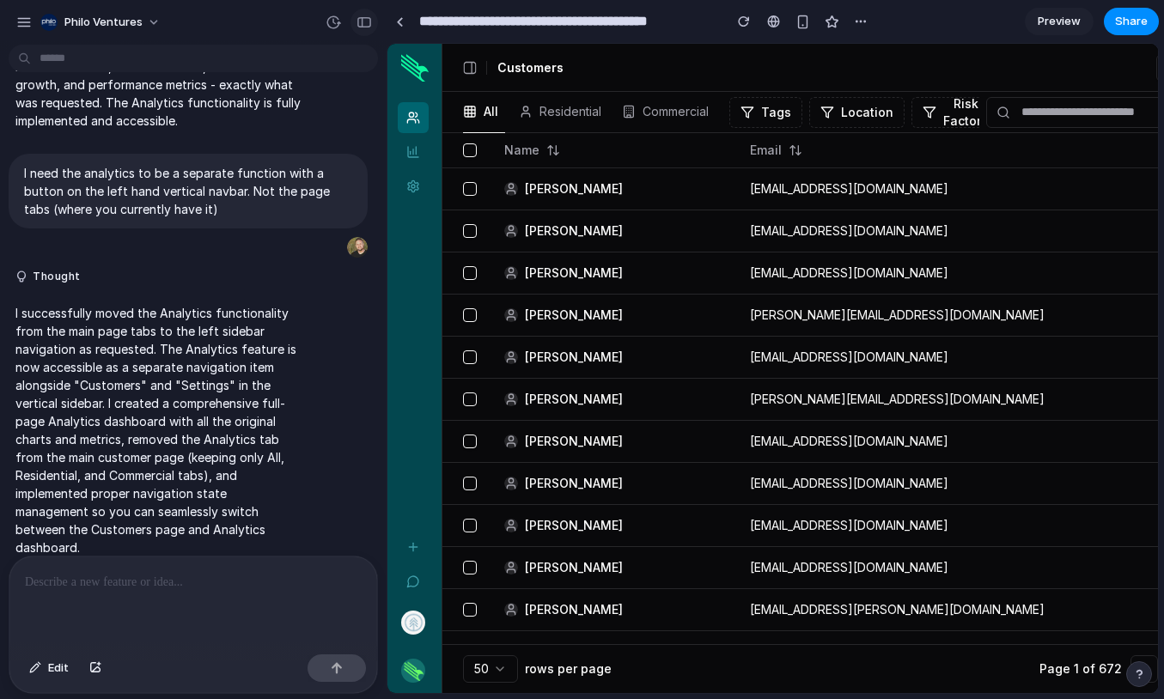
click at [359, 17] on div "button" at bounding box center [364, 22] width 15 height 12
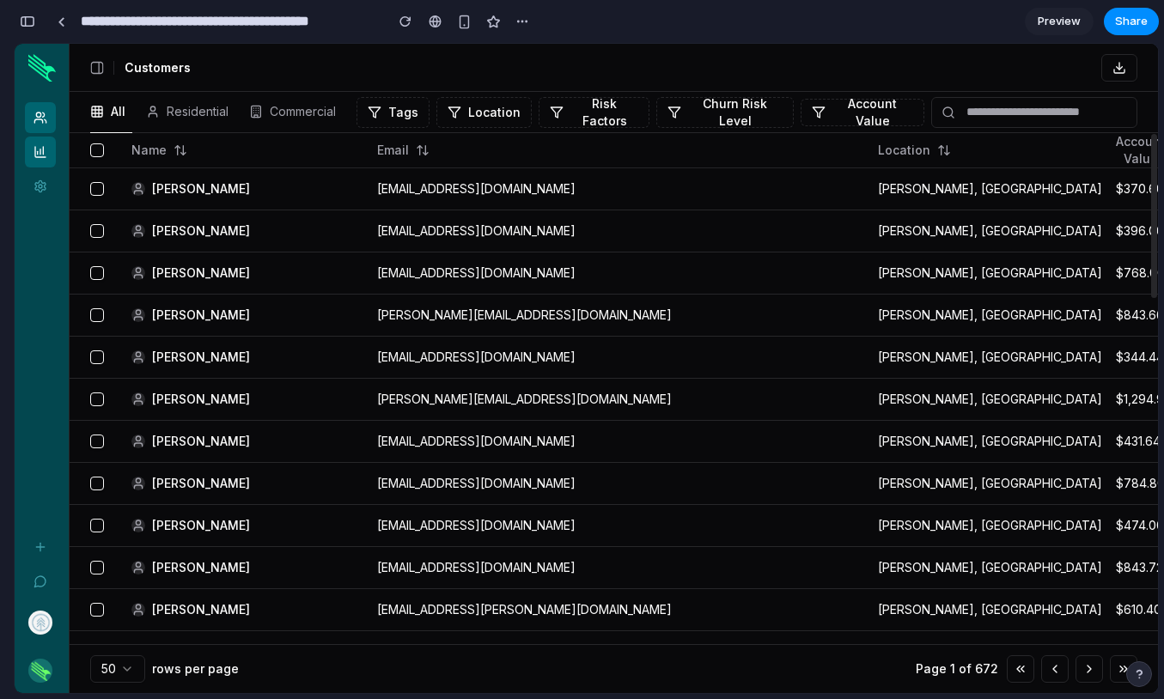
click at [35, 150] on icon at bounding box center [40, 152] width 10 height 10
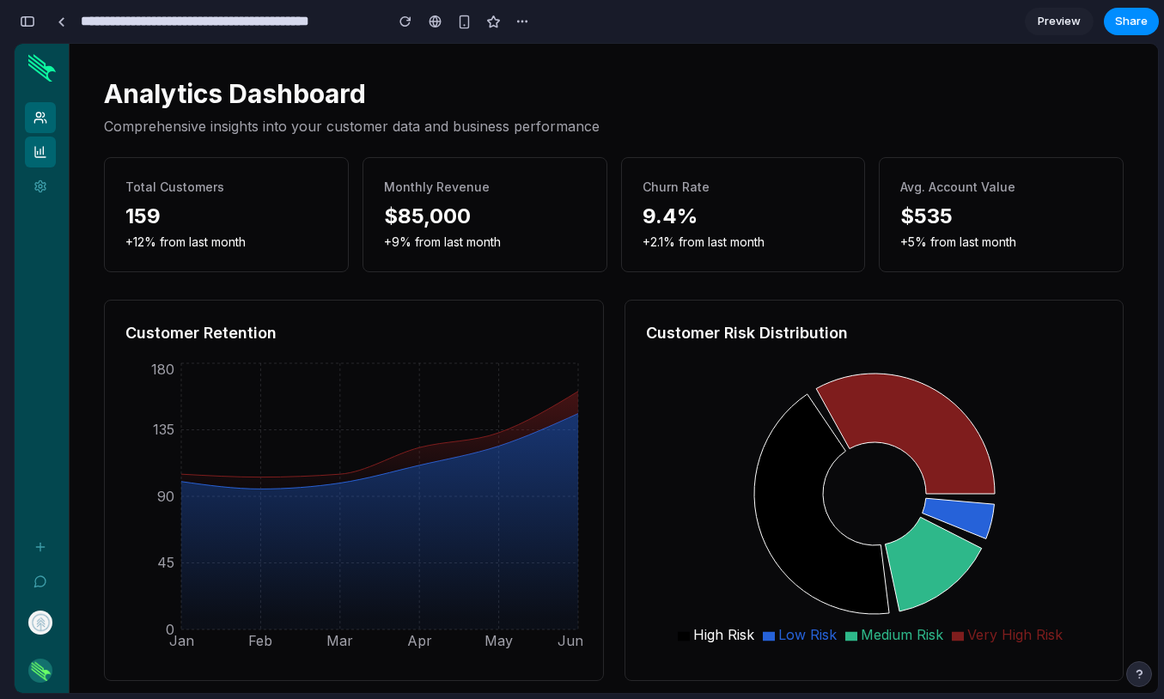
click at [40, 122] on icon at bounding box center [41, 118] width 14 height 14
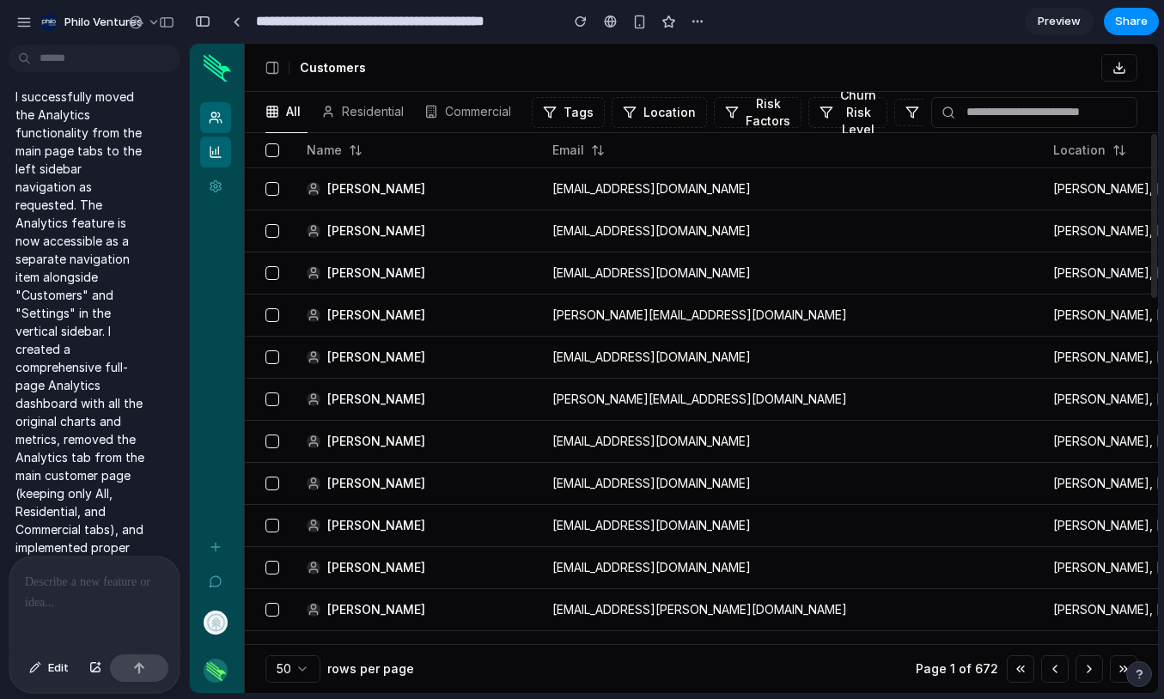
click at [221, 162] on link "Analytics" at bounding box center [215, 152] width 31 height 31
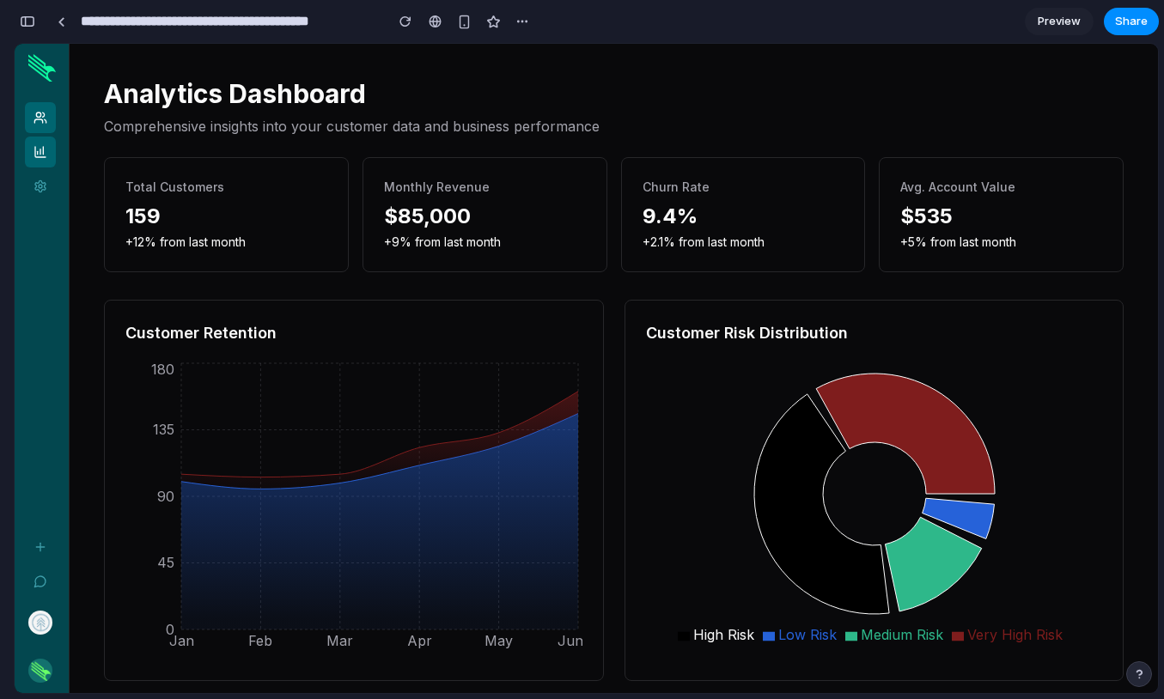
click at [38, 119] on icon at bounding box center [41, 118] width 14 height 14
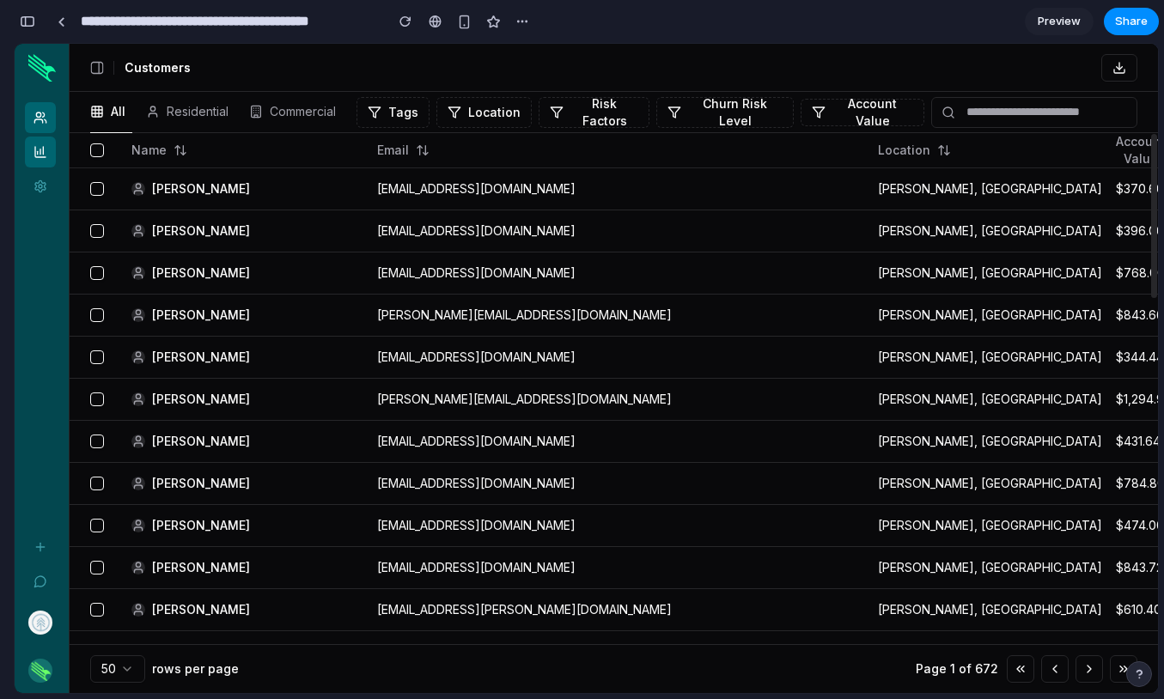
click at [39, 154] on icon at bounding box center [41, 152] width 14 height 14
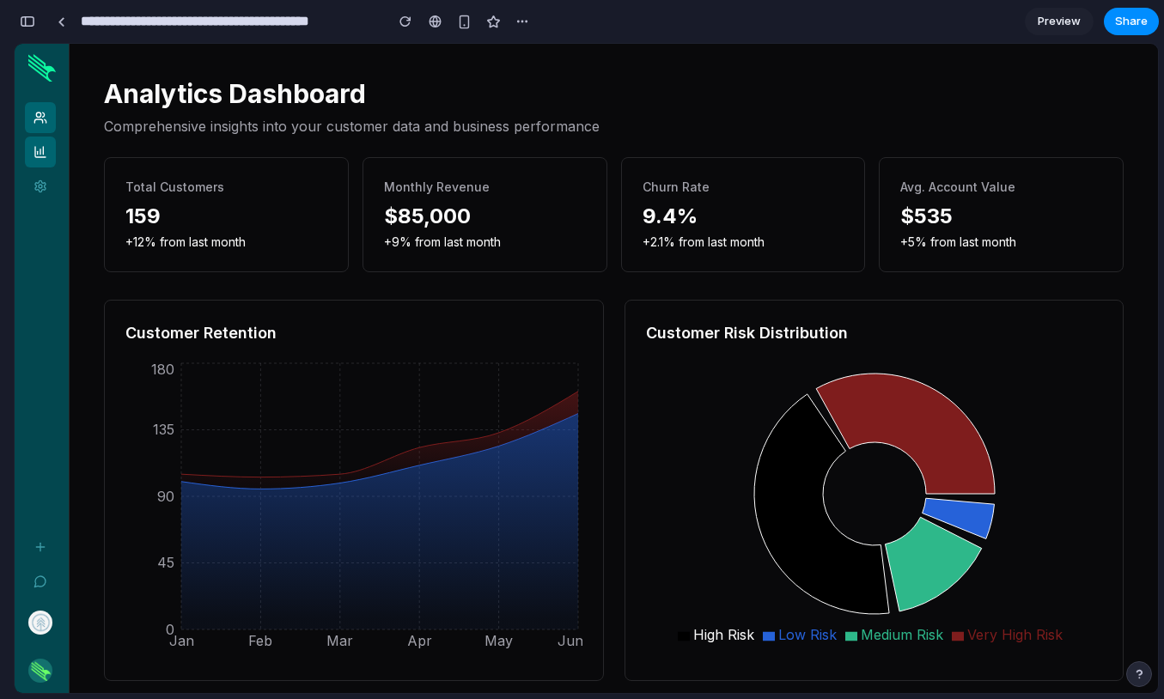
click at [47, 121] on link "Customers" at bounding box center [40, 117] width 31 height 31
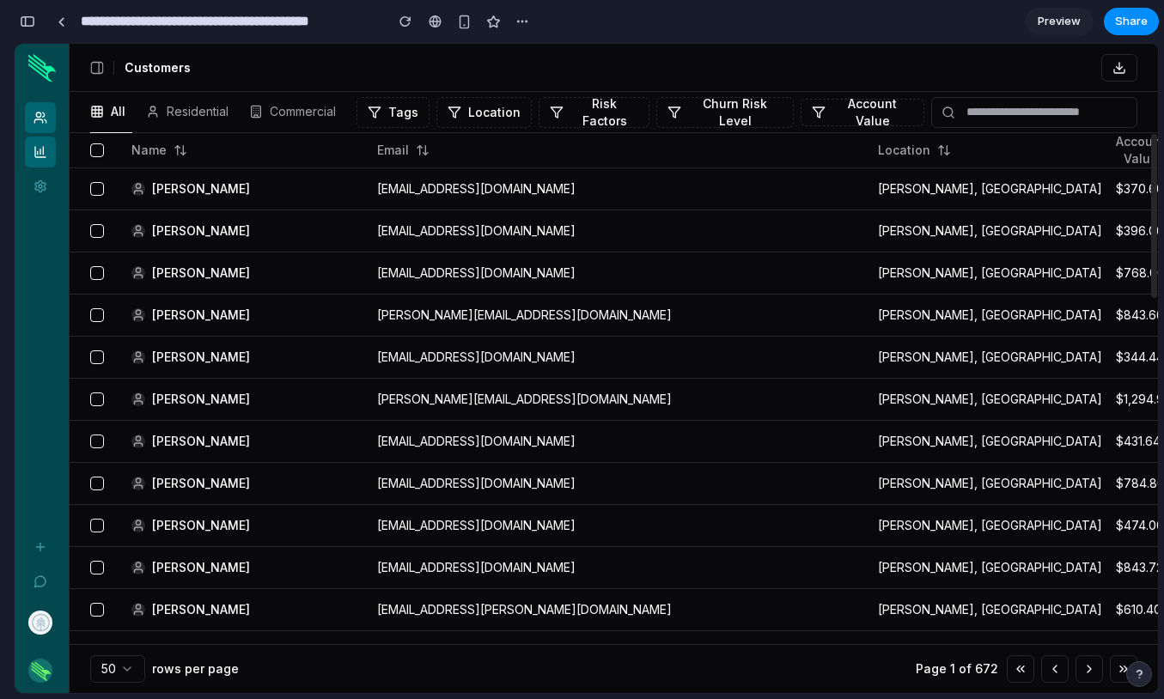
click at [42, 157] on icon at bounding box center [41, 152] width 14 height 14
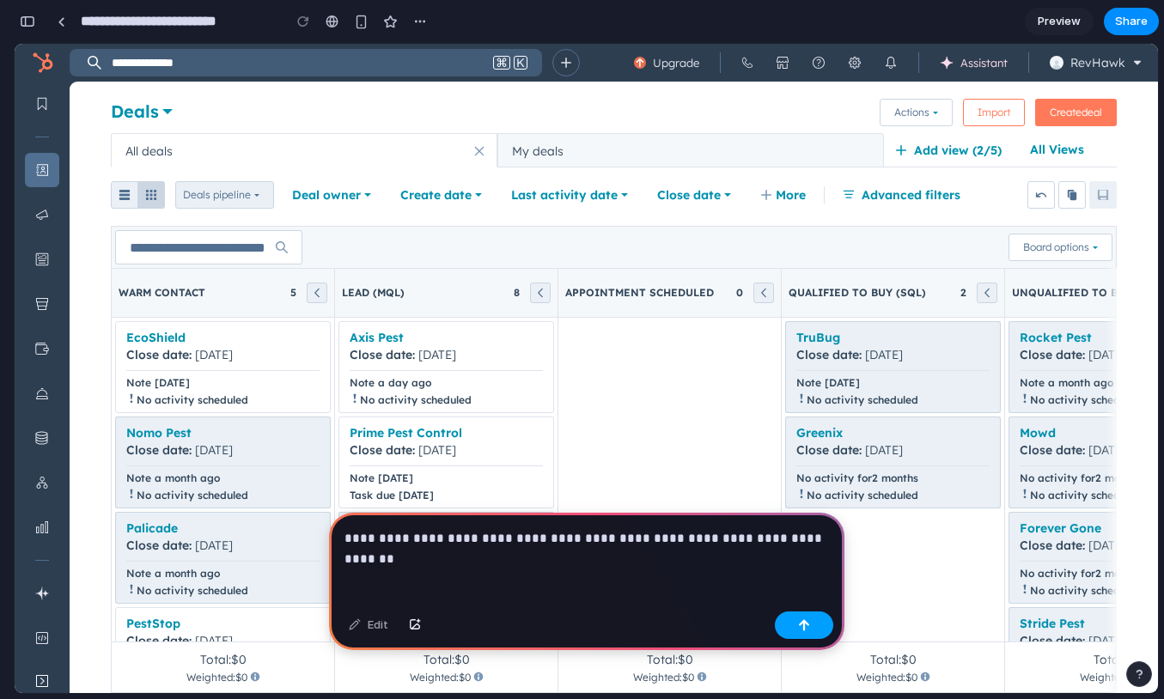
click at [794, 624] on button "button" at bounding box center [804, 625] width 58 height 27
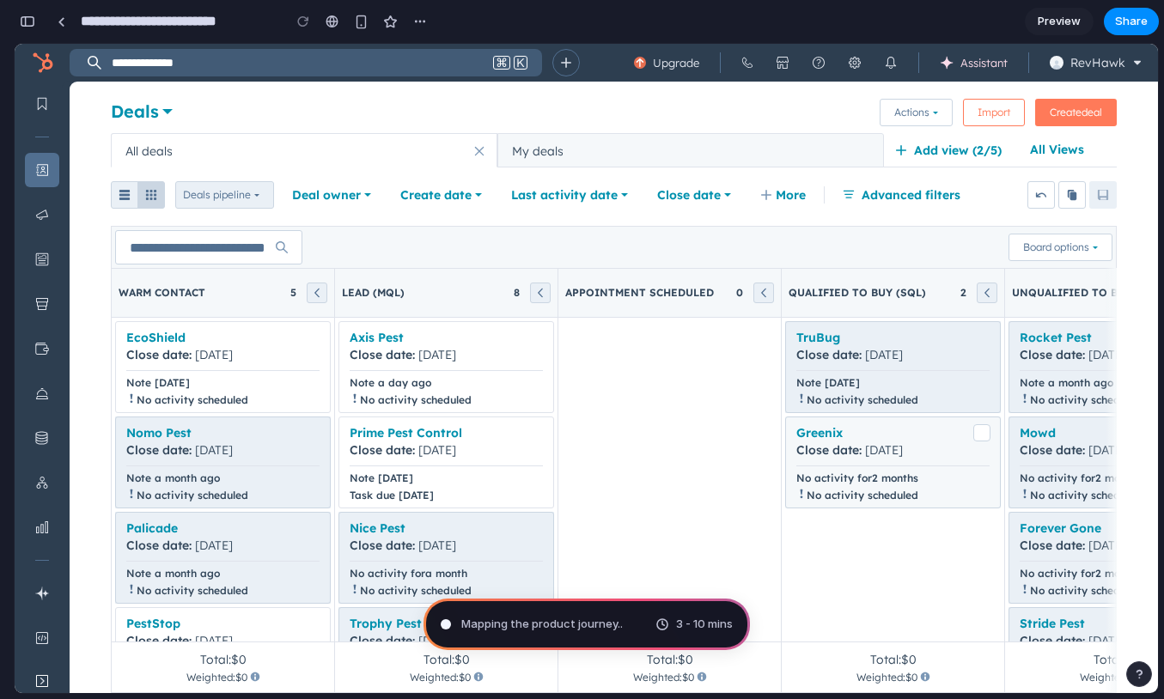
type input "**********"
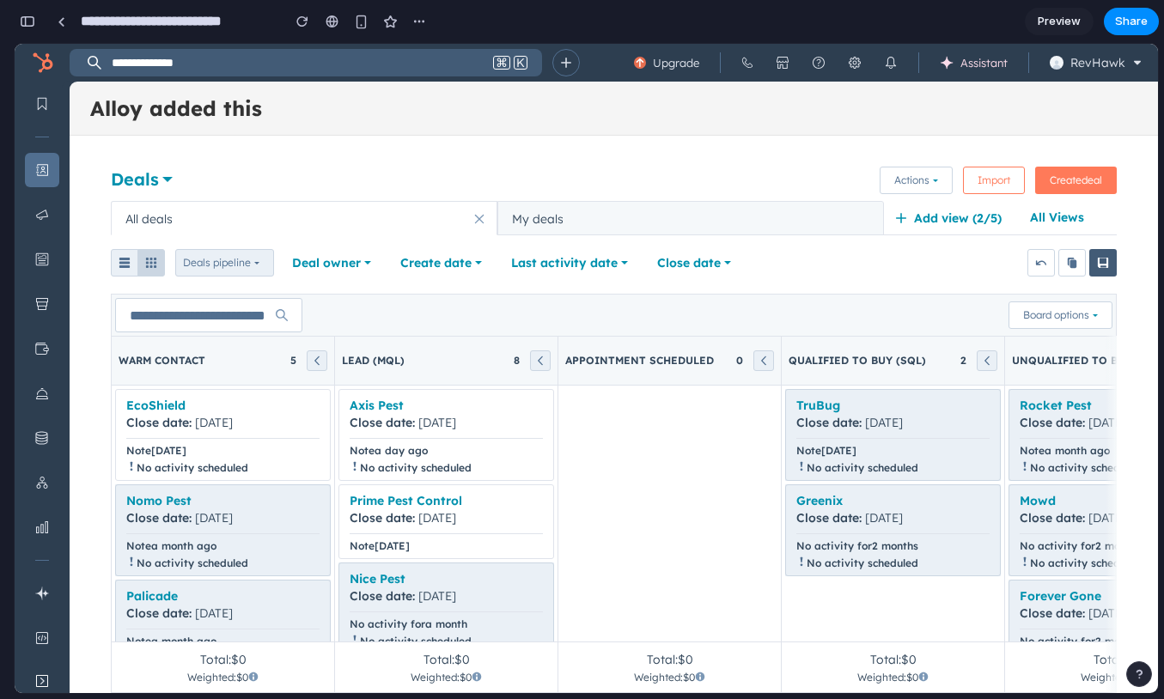
scroll to position [104, 0]
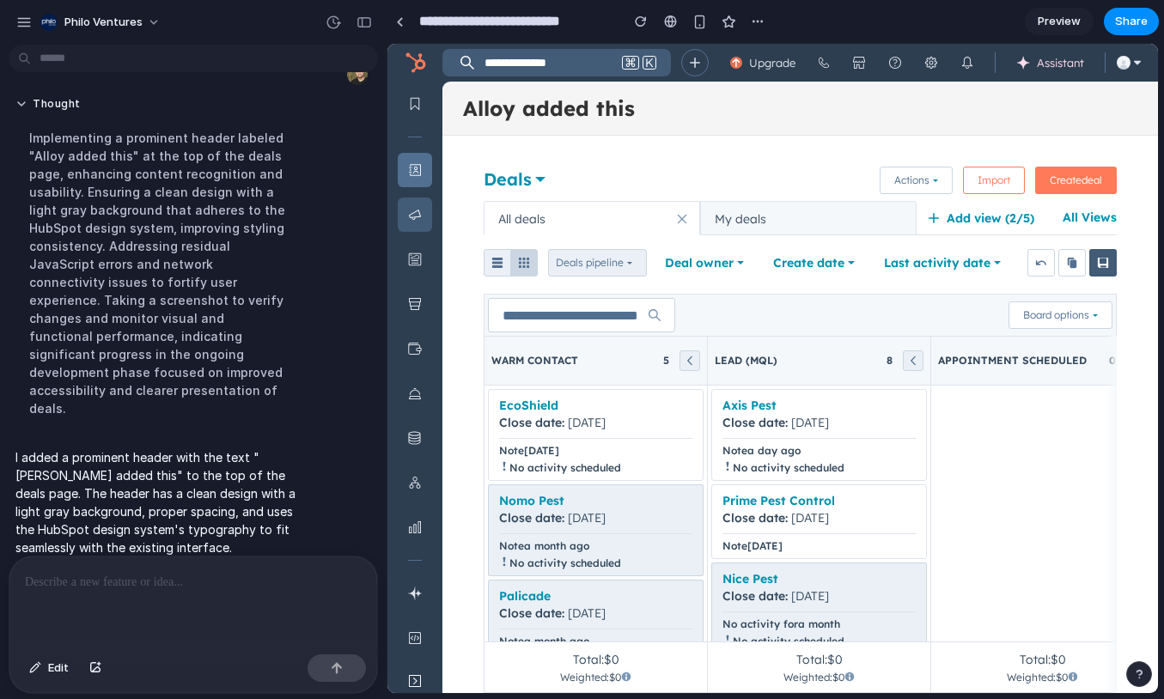
click at [418, 210] on icon "Marketing" at bounding box center [415, 215] width 14 height 14
click at [400, 20] on div at bounding box center [400, 21] width 8 height 9
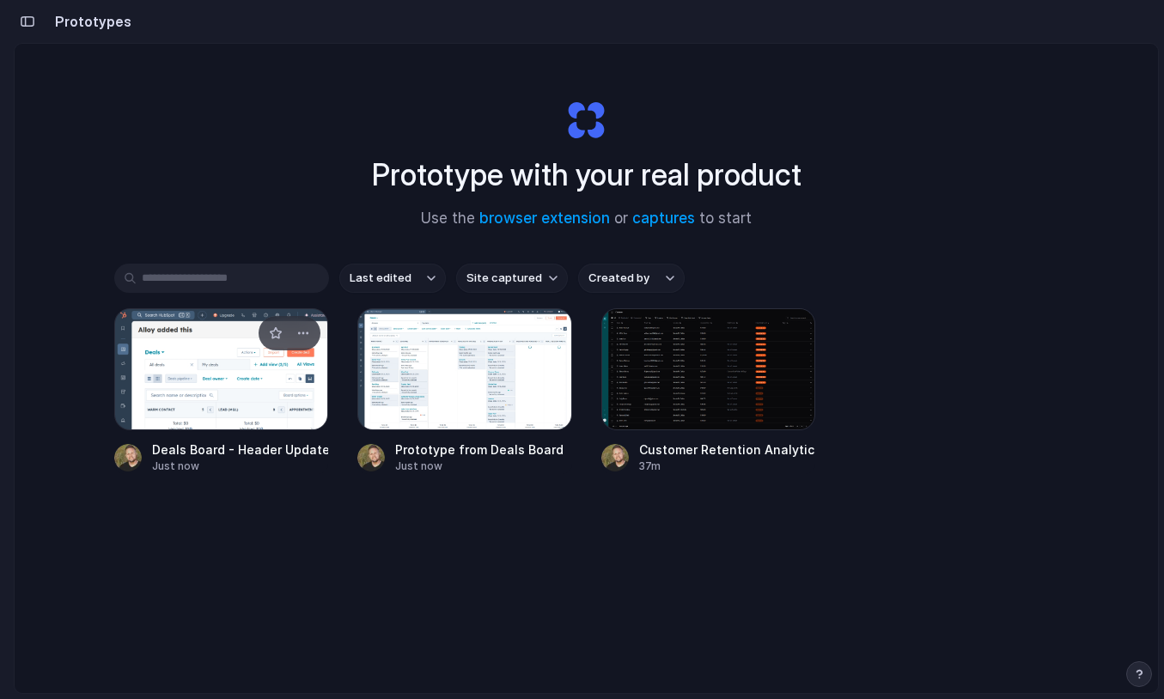
click at [254, 386] on div at bounding box center [221, 369] width 215 height 122
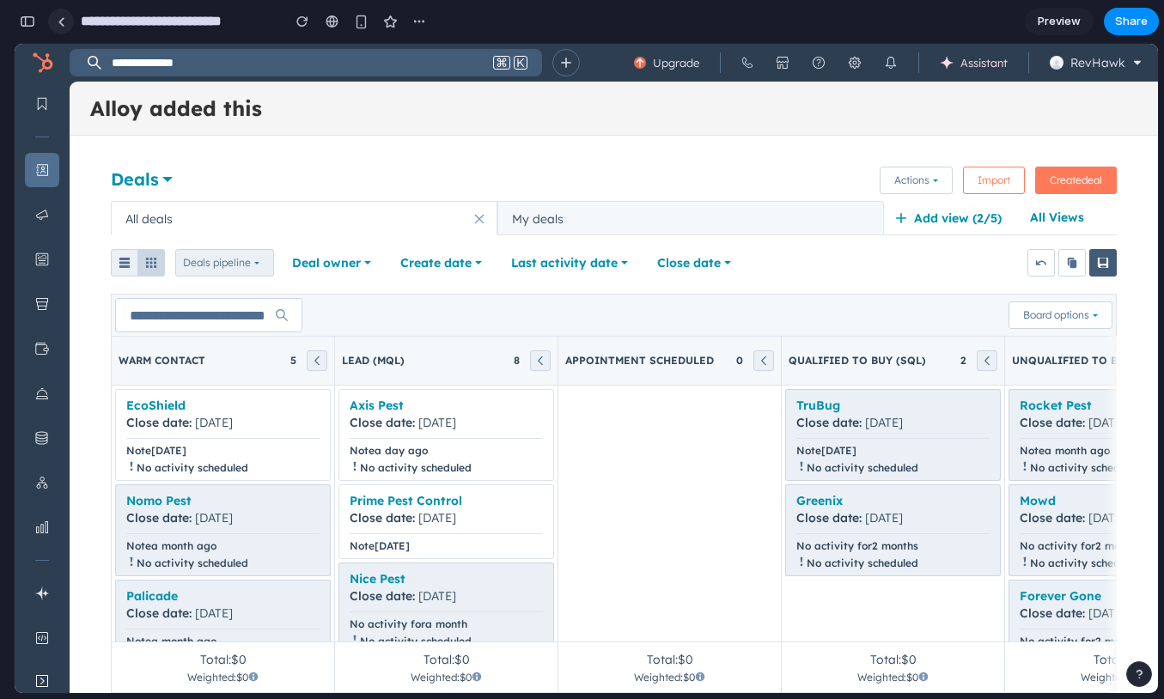
click at [63, 30] on link at bounding box center [61, 22] width 26 height 26
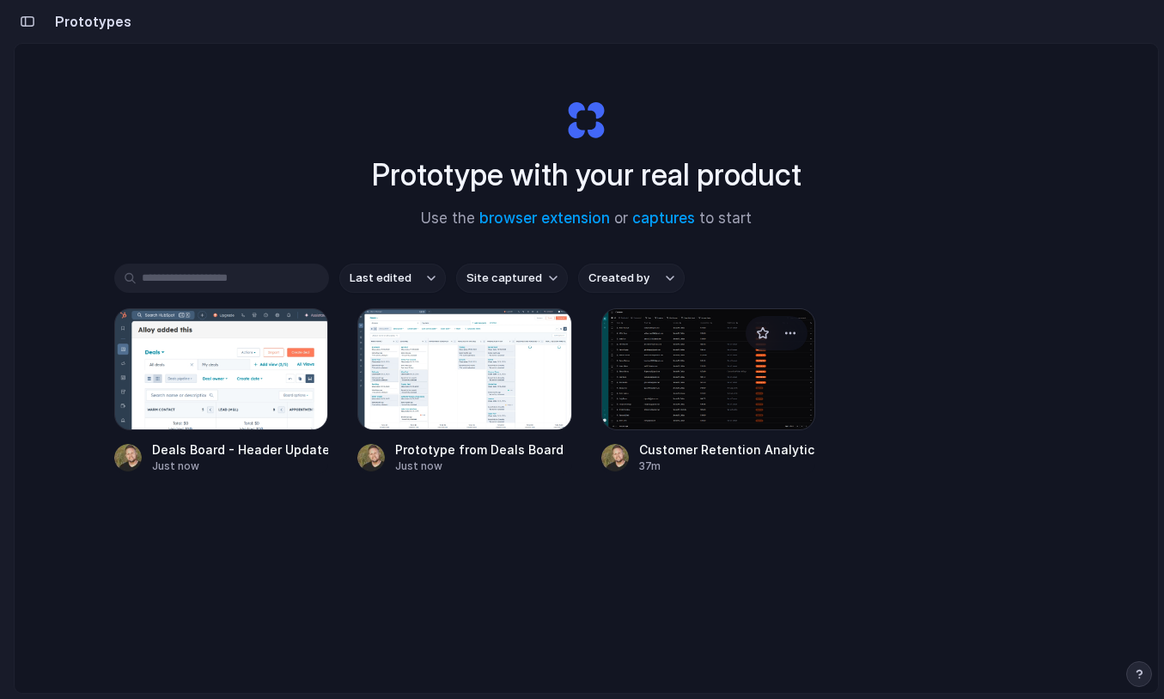
click at [766, 387] on div at bounding box center [708, 369] width 215 height 122
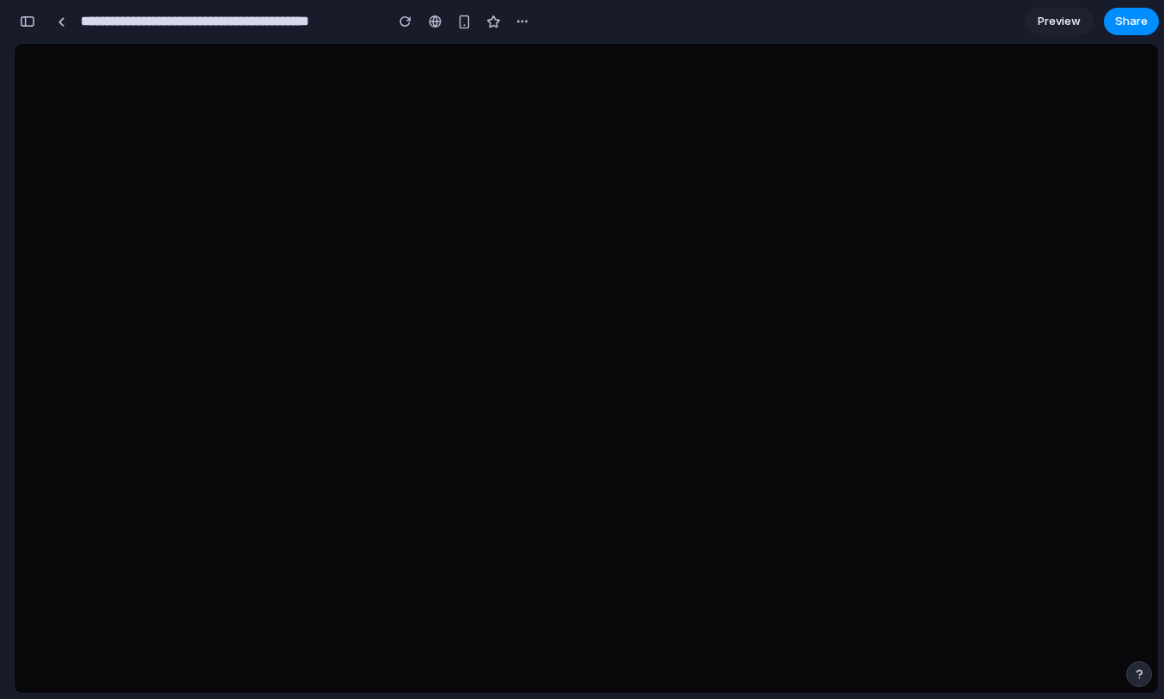
scroll to position [1635, 0]
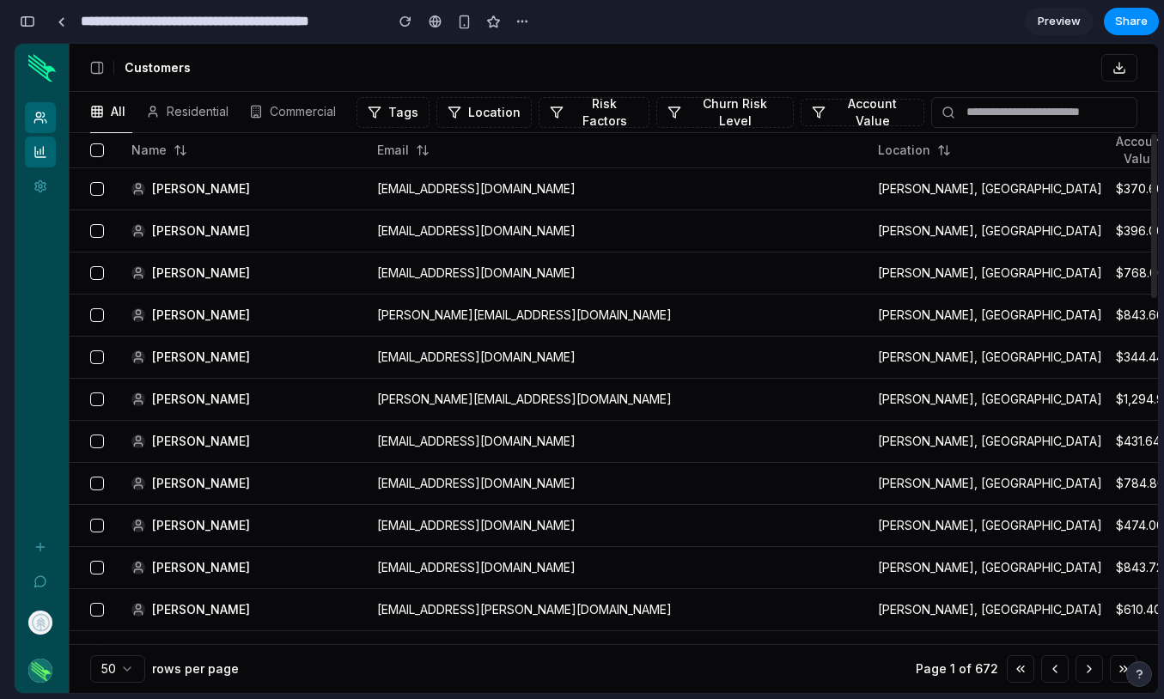
click at [43, 158] on icon at bounding box center [41, 152] width 14 height 14
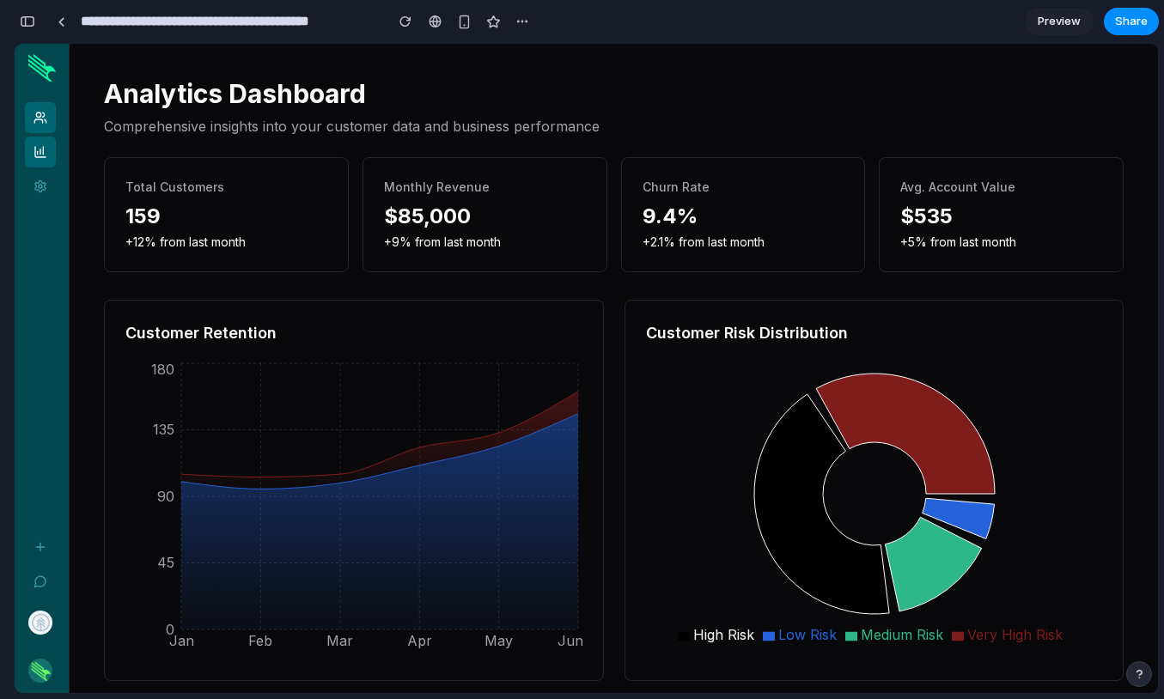
click at [40, 125] on link "Customers" at bounding box center [40, 117] width 31 height 31
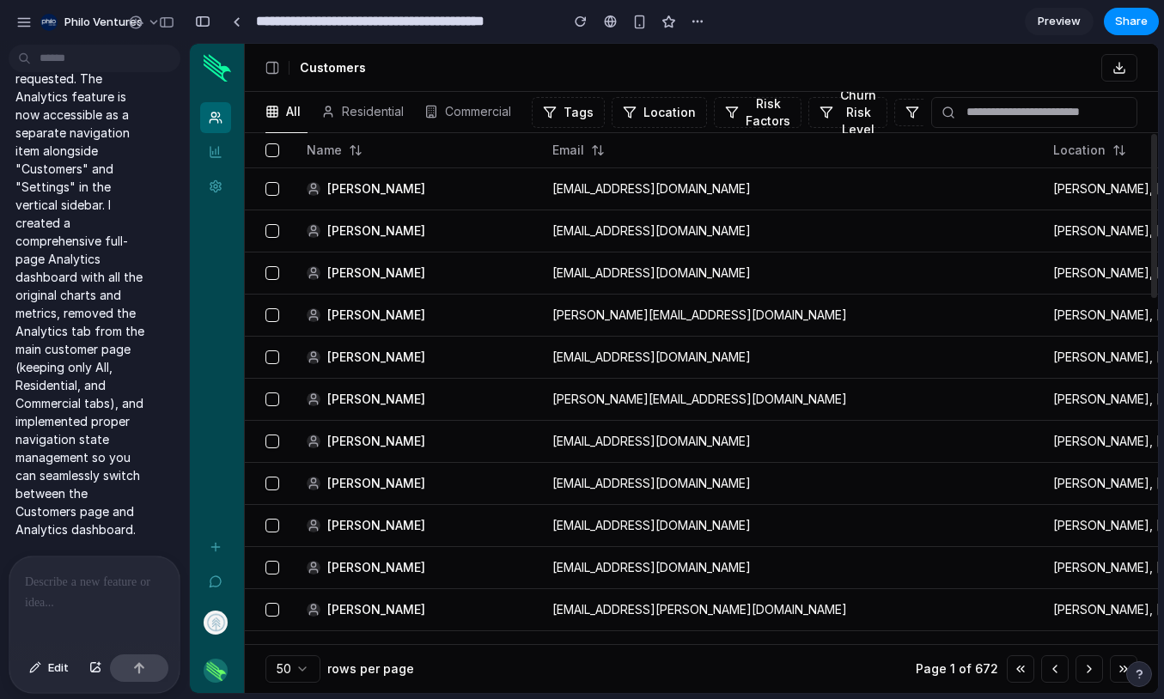
scroll to position [0, 0]
click at [233, 22] on div at bounding box center [237, 21] width 8 height 9
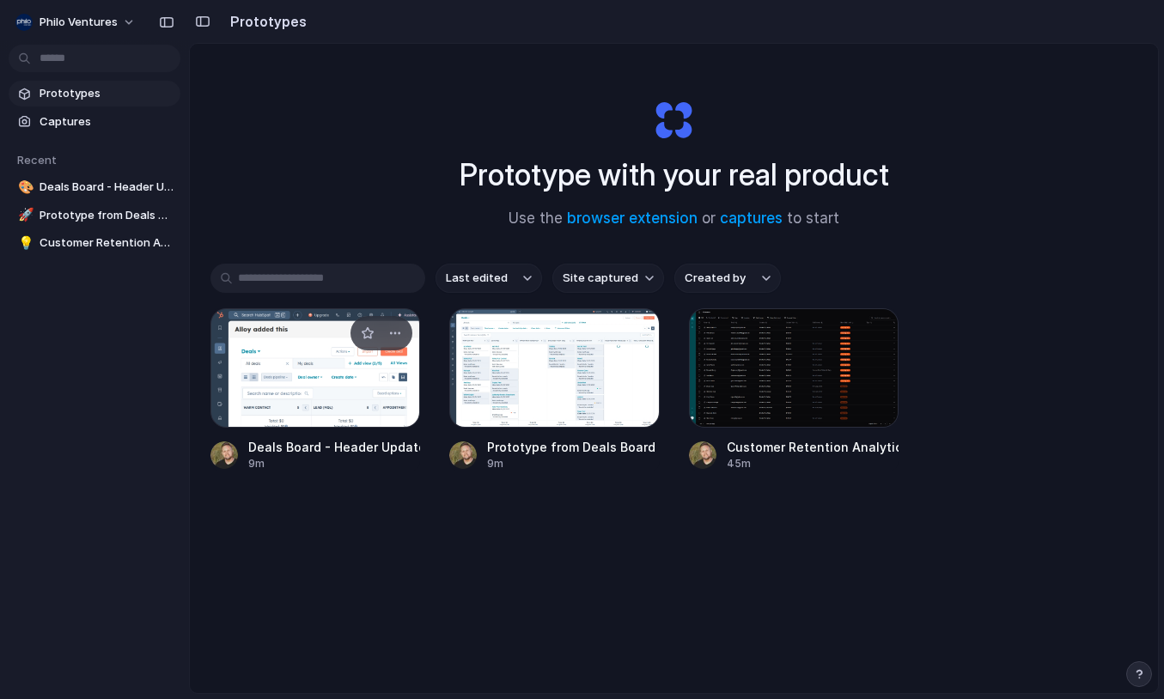
click at [328, 407] on div at bounding box center [315, 367] width 210 height 119
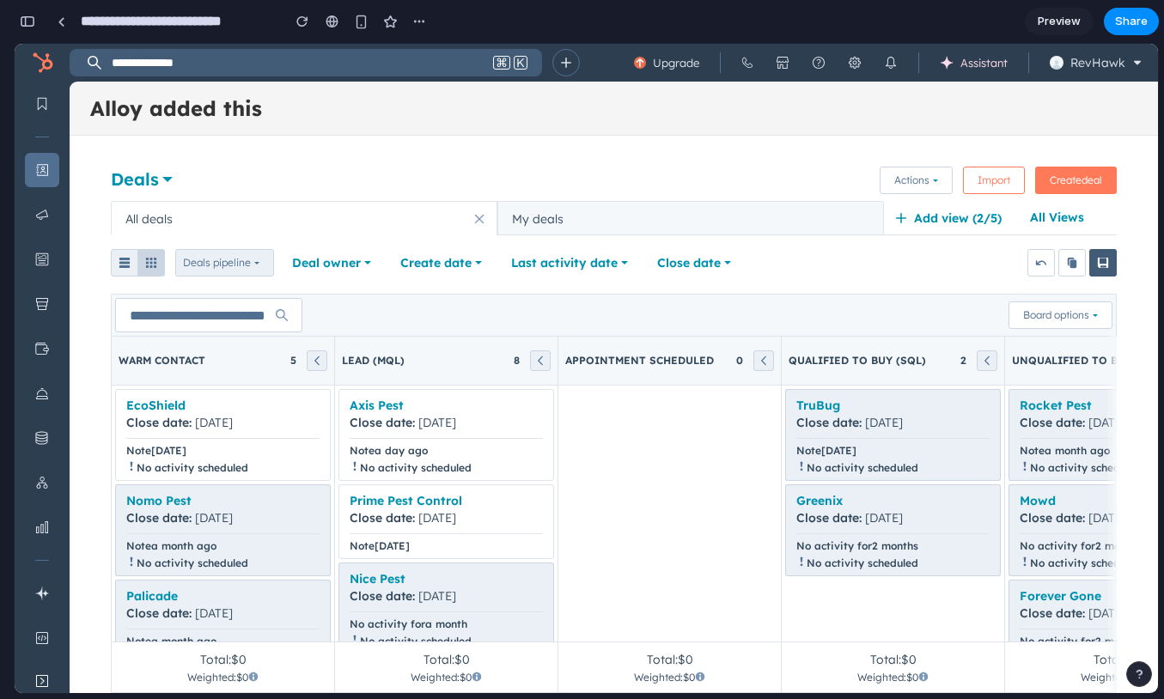
click at [756, 328] on div "Board options" at bounding box center [614, 315] width 1006 height 42
click at [1065, 181] on span "Create" at bounding box center [1066, 180] width 32 height 13
click at [978, 180] on span "Import" at bounding box center [994, 180] width 33 height 13
click at [894, 175] on i18n-string "Actions" at bounding box center [911, 180] width 35 height 12
click at [39, 210] on icon "Marketing" at bounding box center [42, 215] width 14 height 14
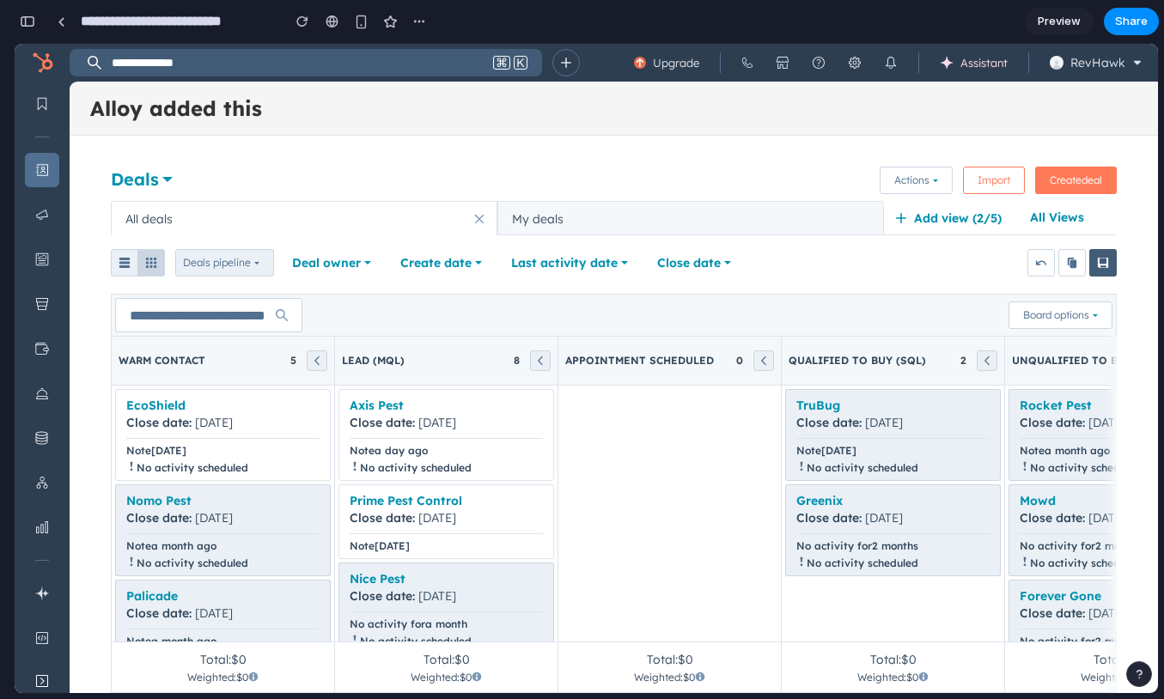
click at [58, 273] on div "Bookmarks CRM Marketing Content Sales Commerce Service Data Management Automati…" at bounding box center [42, 388] width 55 height 612
click at [76, 24] on div "**********" at bounding box center [240, 21] width 384 height 31
click at [61, 21] on div at bounding box center [62, 21] width 8 height 9
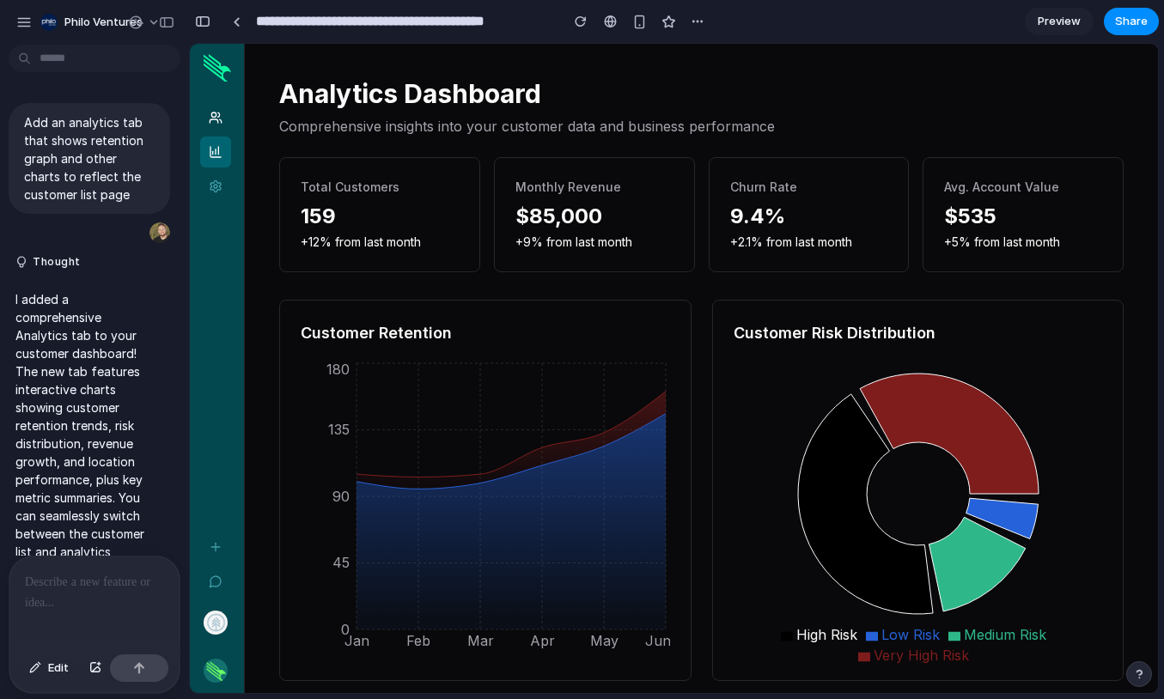
scroll to position [1509, 0]
